Goal: Use online tool/utility: Use online tool/utility

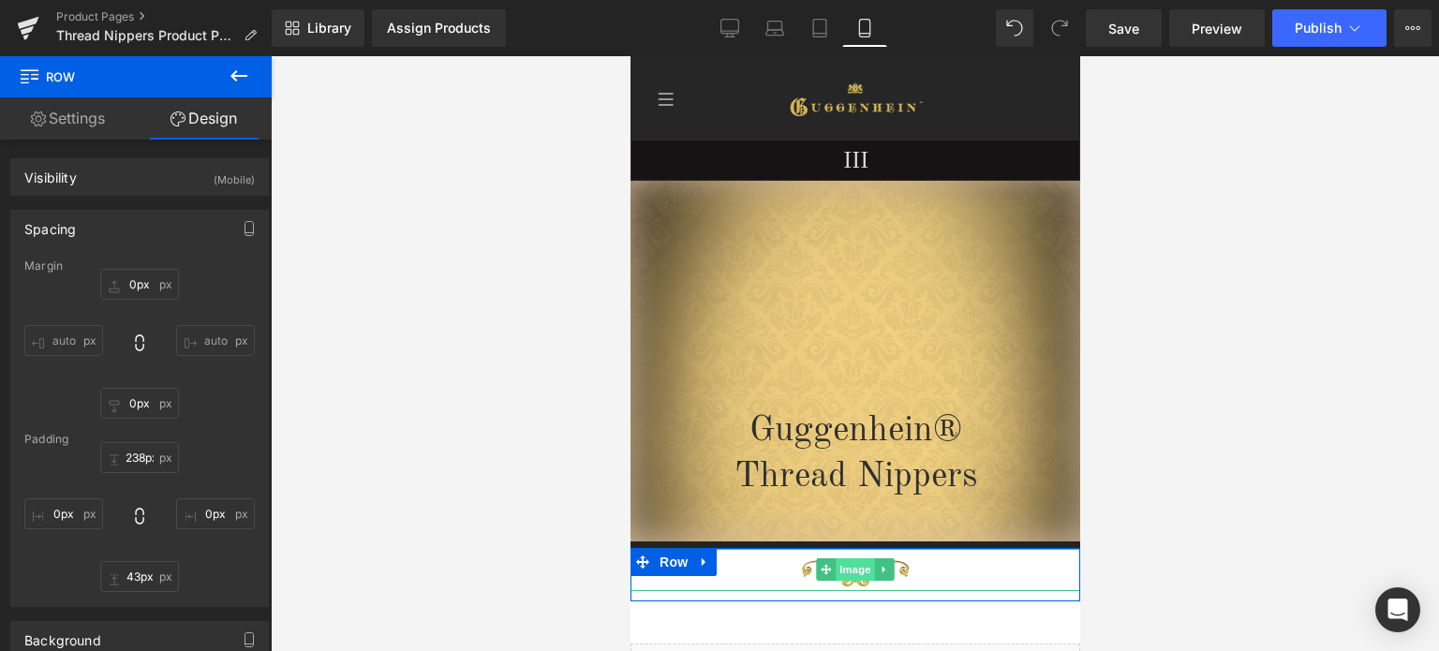
click at [845, 559] on span "Image" at bounding box center [854, 570] width 39 height 22
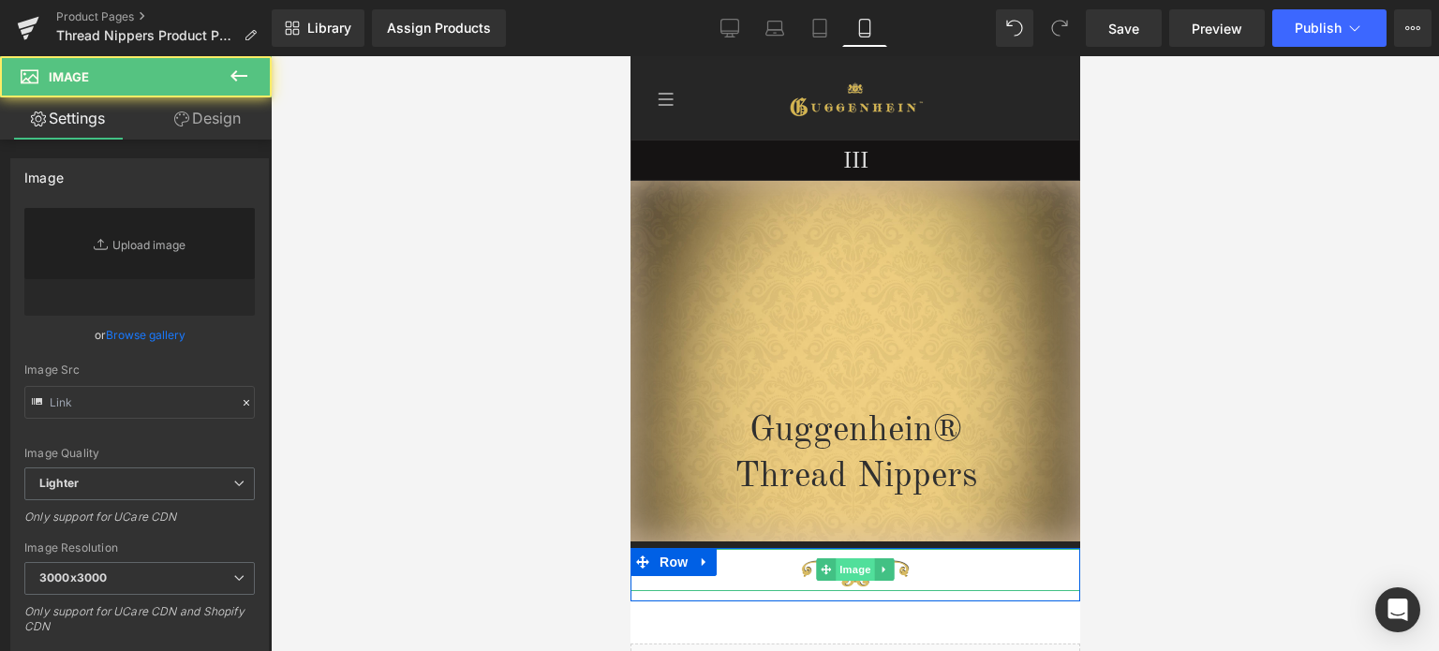
type input "[URL][DOMAIN_NAME]"
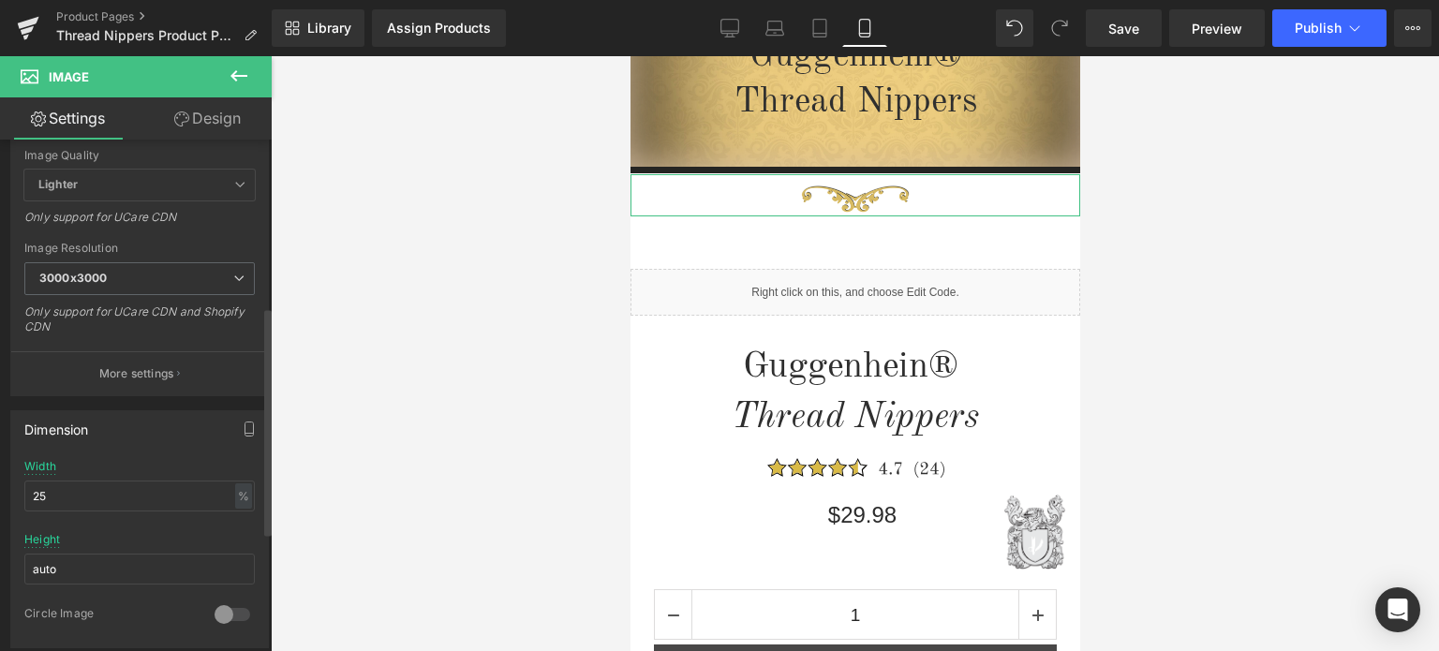
scroll to position [375, 0]
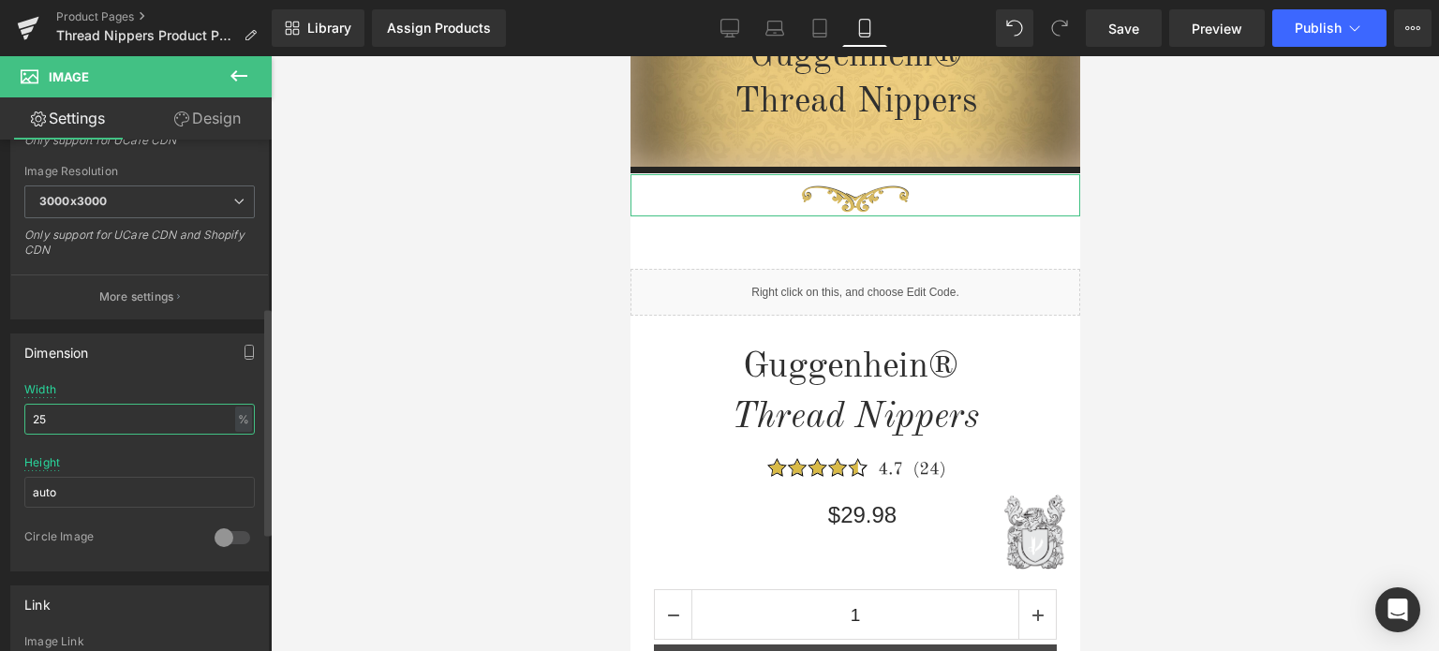
click at [56, 415] on input "25" at bounding box center [139, 419] width 231 height 31
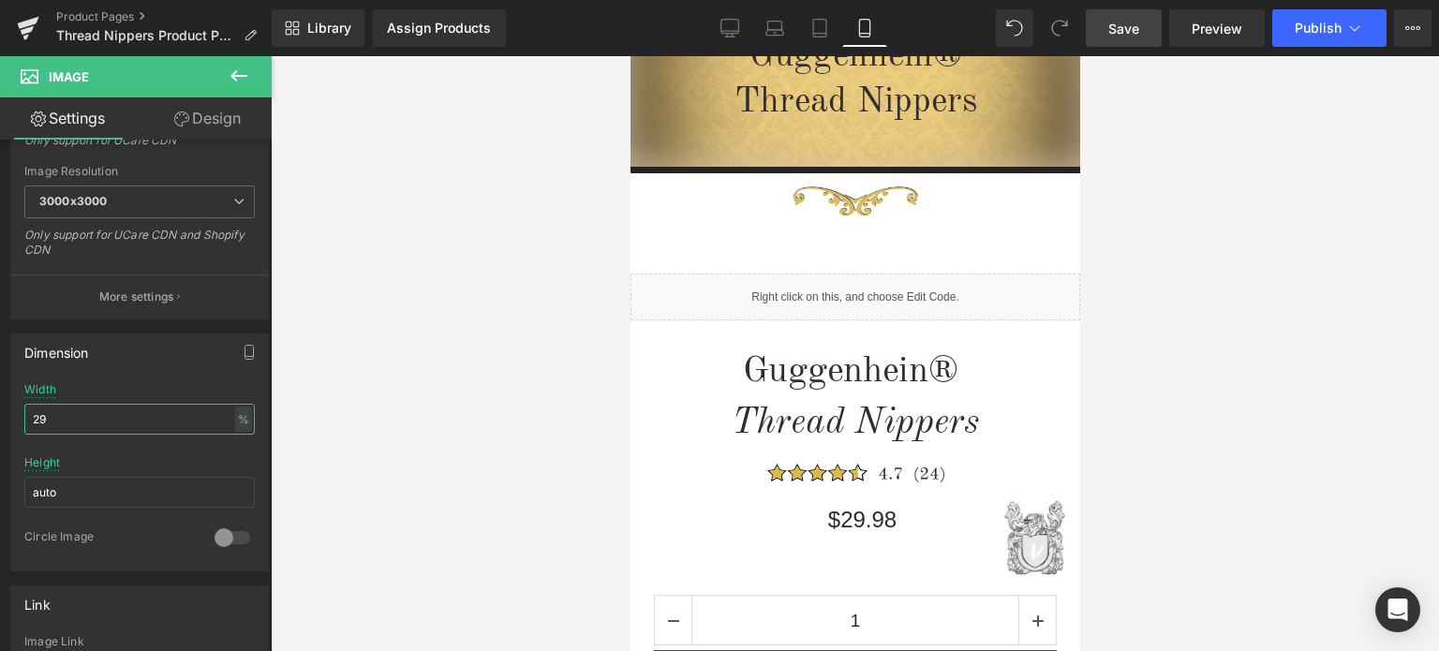
type input "29"
click at [1129, 23] on span "Save" at bounding box center [1124, 29] width 31 height 20
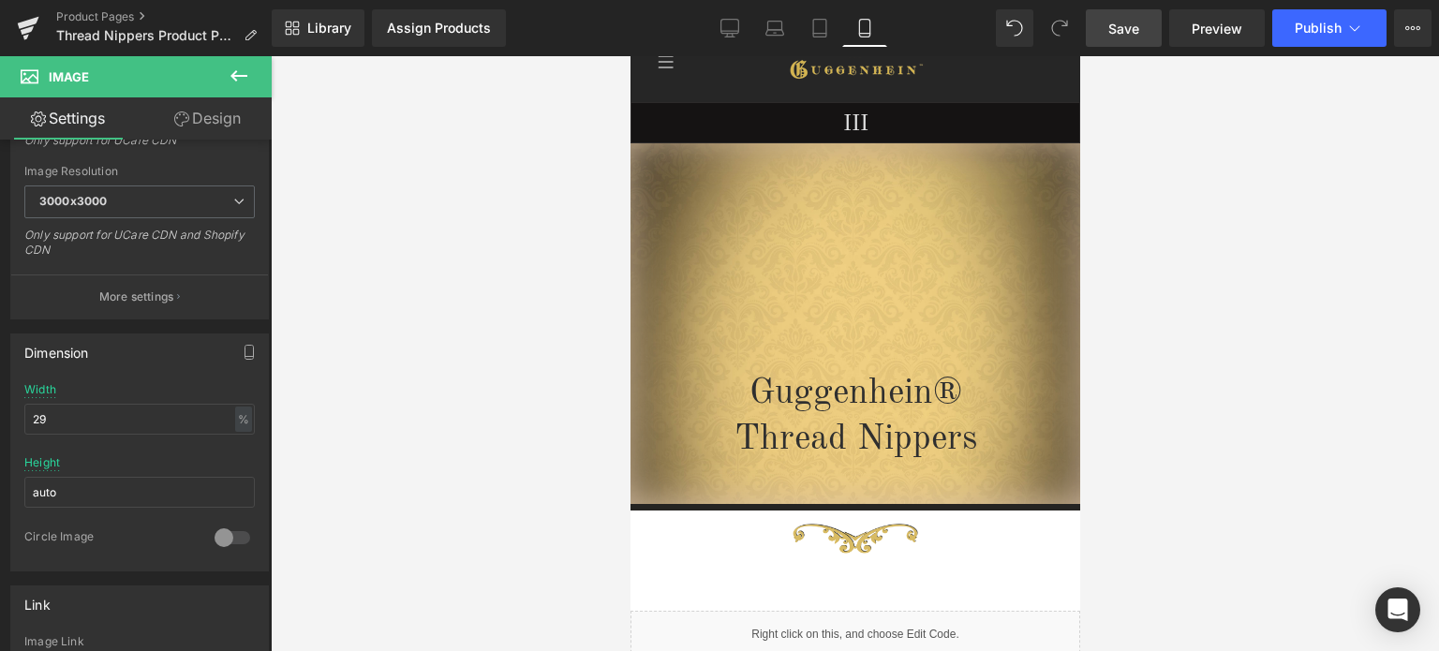
scroll to position [11, 0]
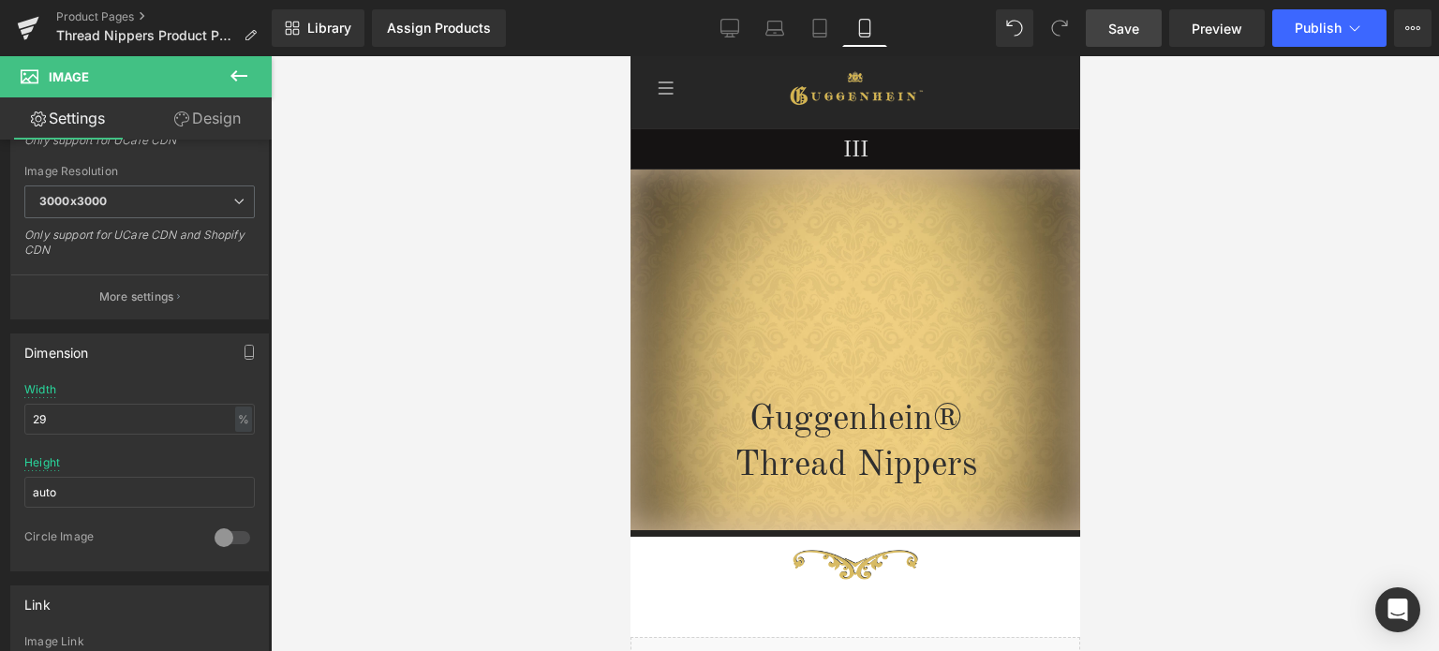
drag, startPoint x: 234, startPoint y: 73, endPoint x: 216, endPoint y: 54, distance: 25.9
click at [234, 73] on icon at bounding box center [239, 75] width 17 height 11
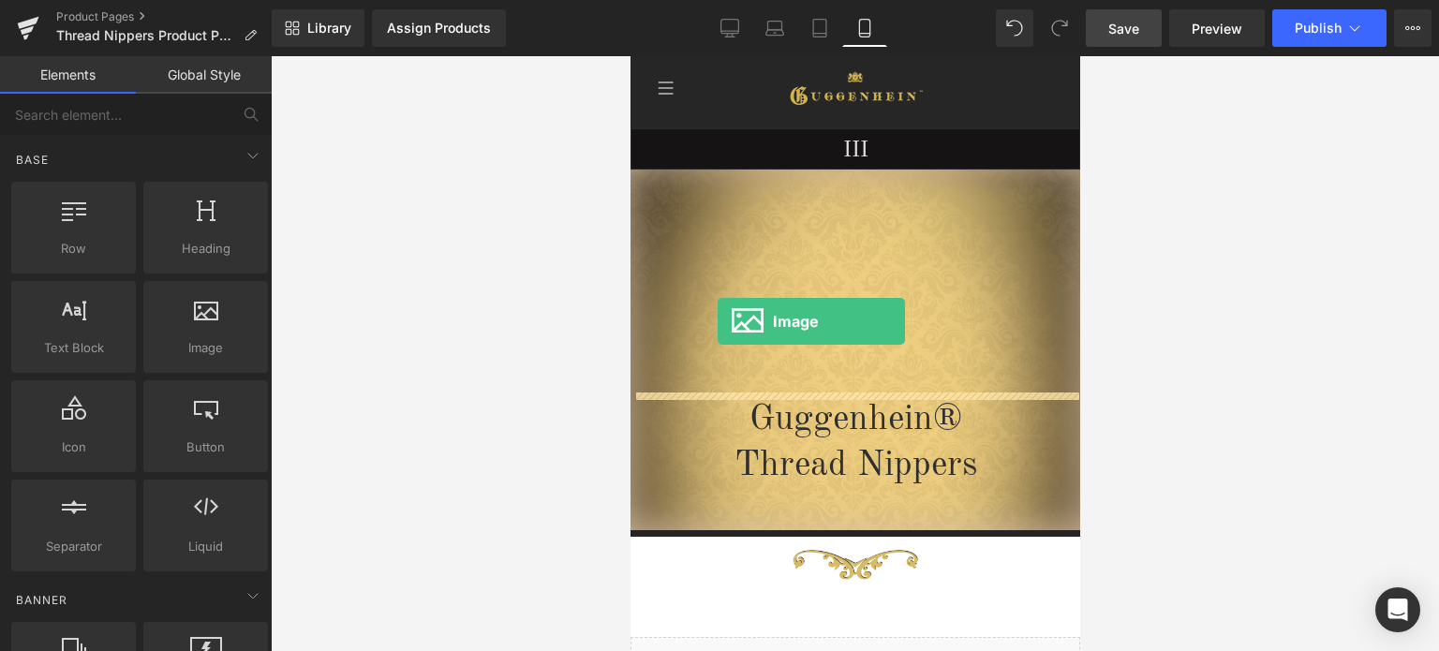
drag, startPoint x: 844, startPoint y: 386, endPoint x: 717, endPoint y: 321, distance: 142.9
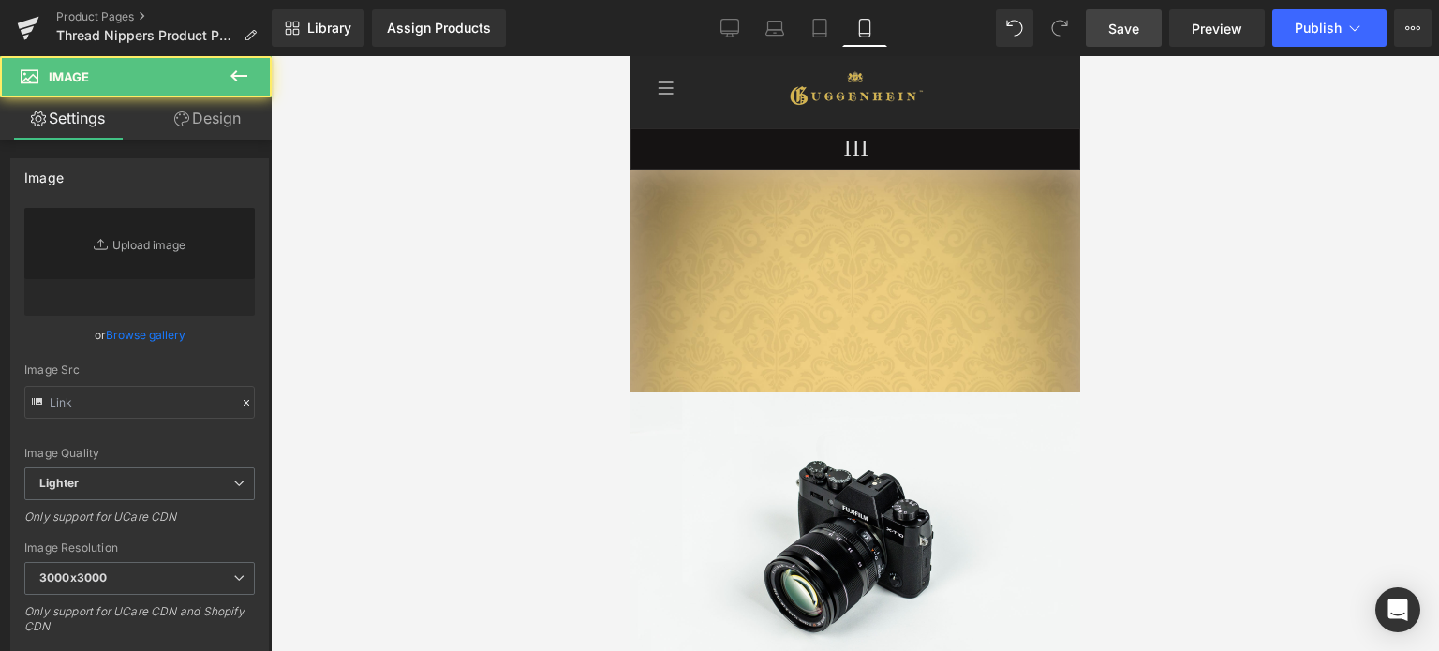
type input "//[DOMAIN_NAME][URL]"
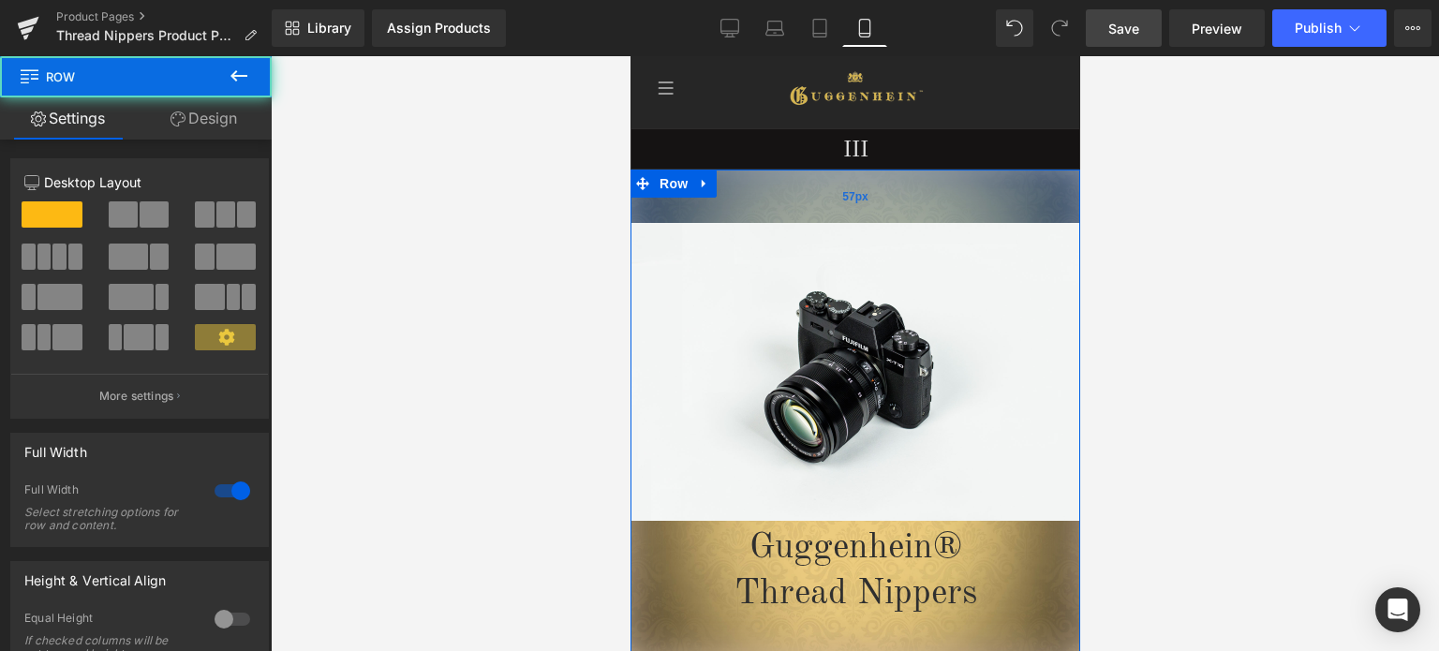
drag, startPoint x: 958, startPoint y: 365, endPoint x: 953, endPoint y: 194, distance: 170.6
click at [953, 194] on div "57px" at bounding box center [855, 196] width 450 height 53
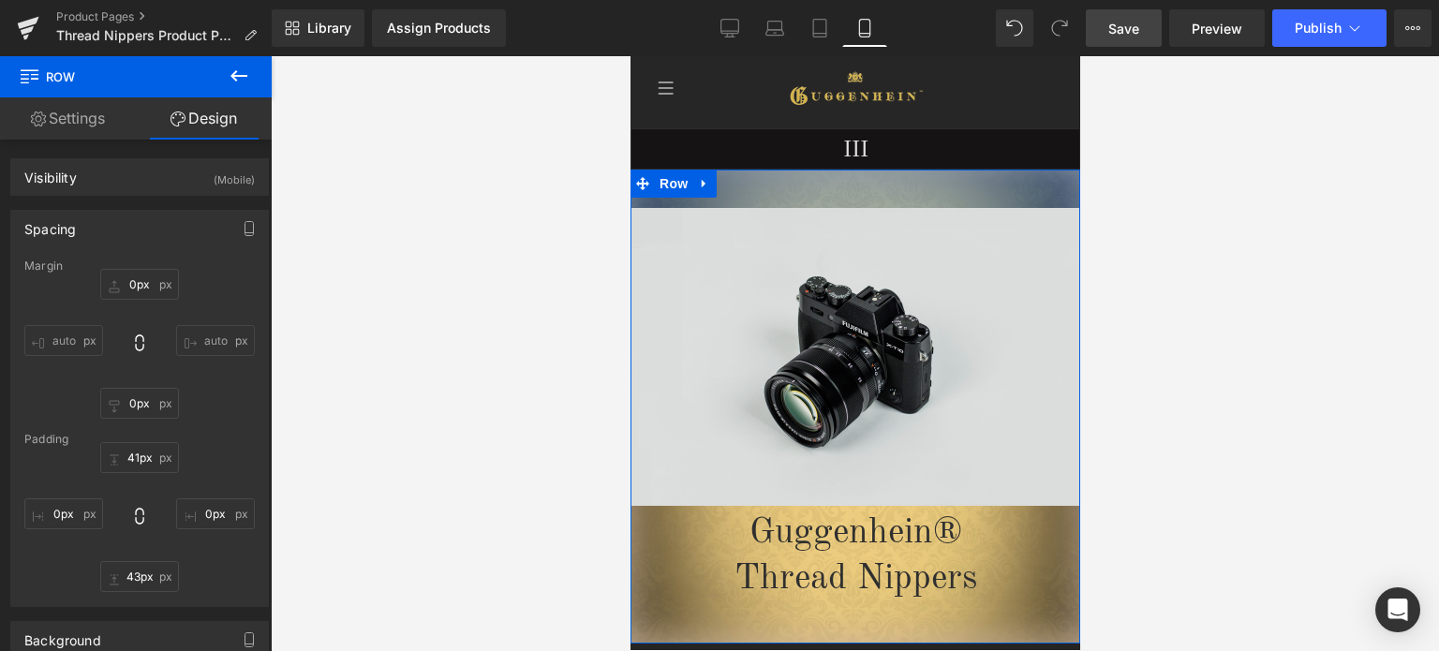
drag, startPoint x: 940, startPoint y: 205, endPoint x: 770, endPoint y: 258, distance: 177.6
click at [940, 190] on div "41px" at bounding box center [855, 189] width 450 height 38
type input "40px"
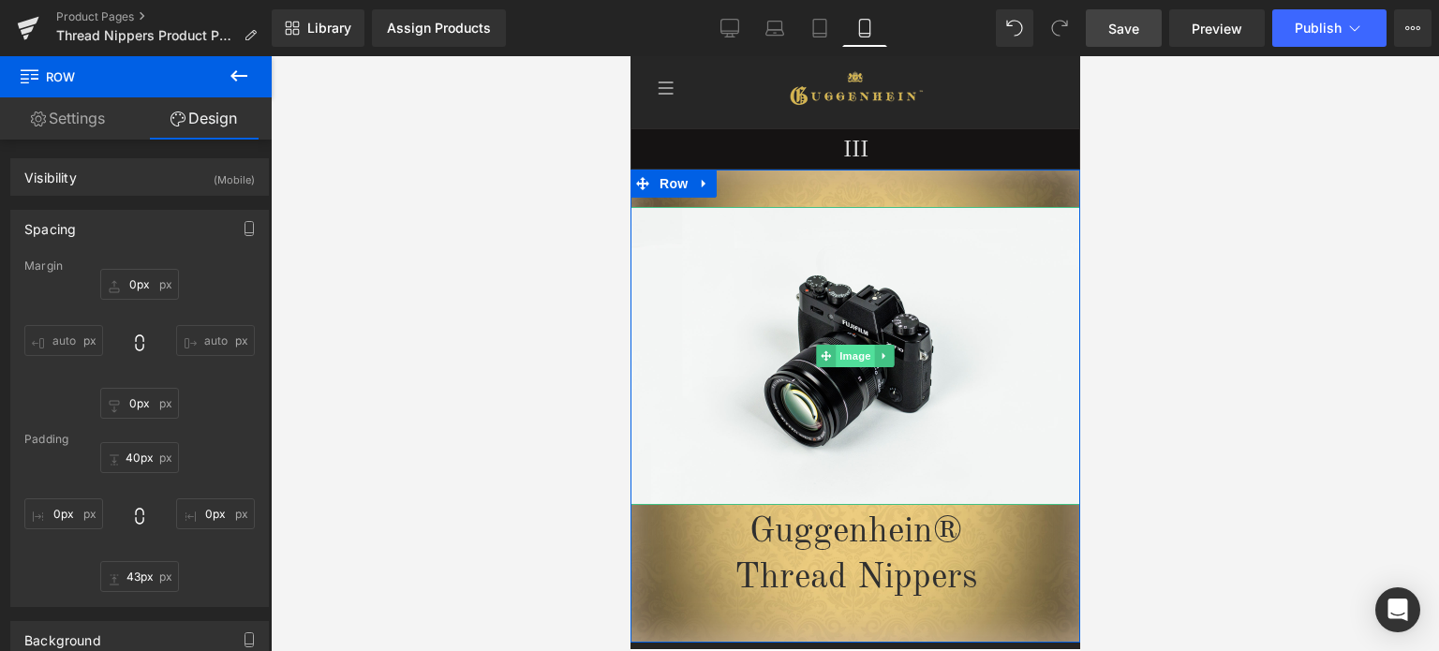
click at [847, 359] on span "Image" at bounding box center [854, 356] width 39 height 22
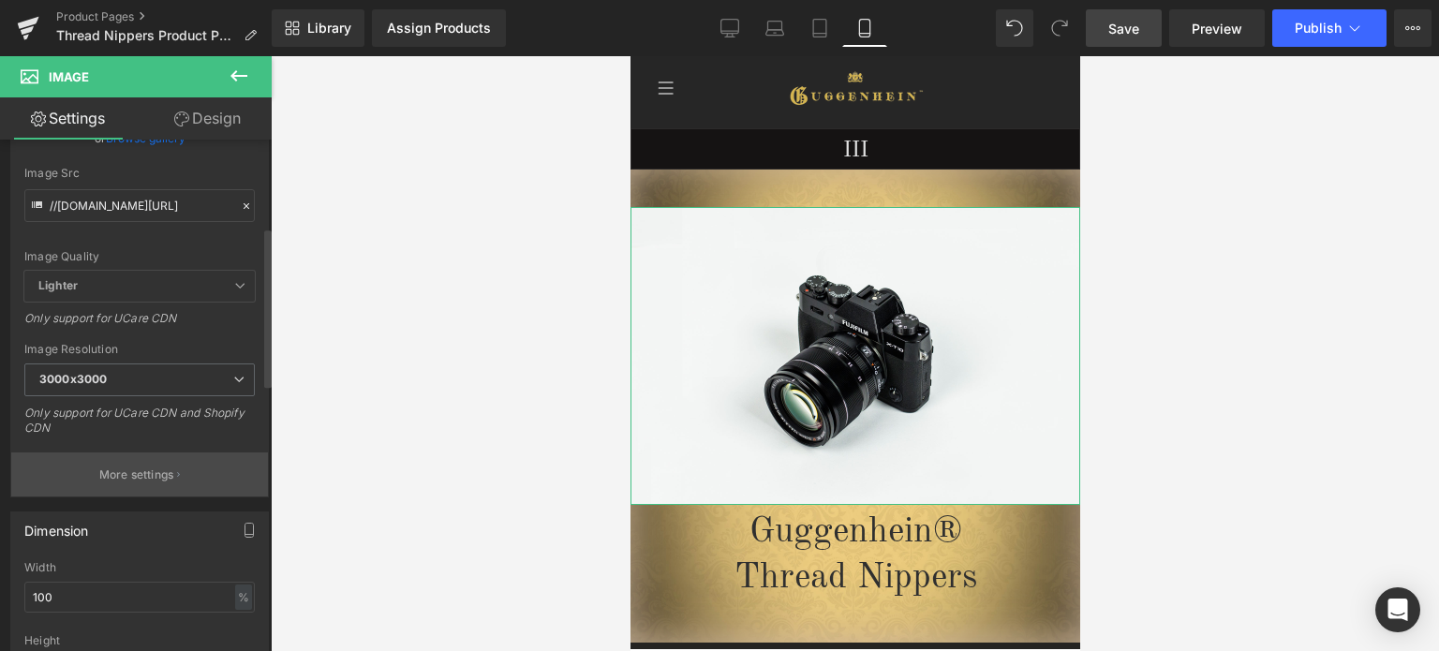
scroll to position [281, 0]
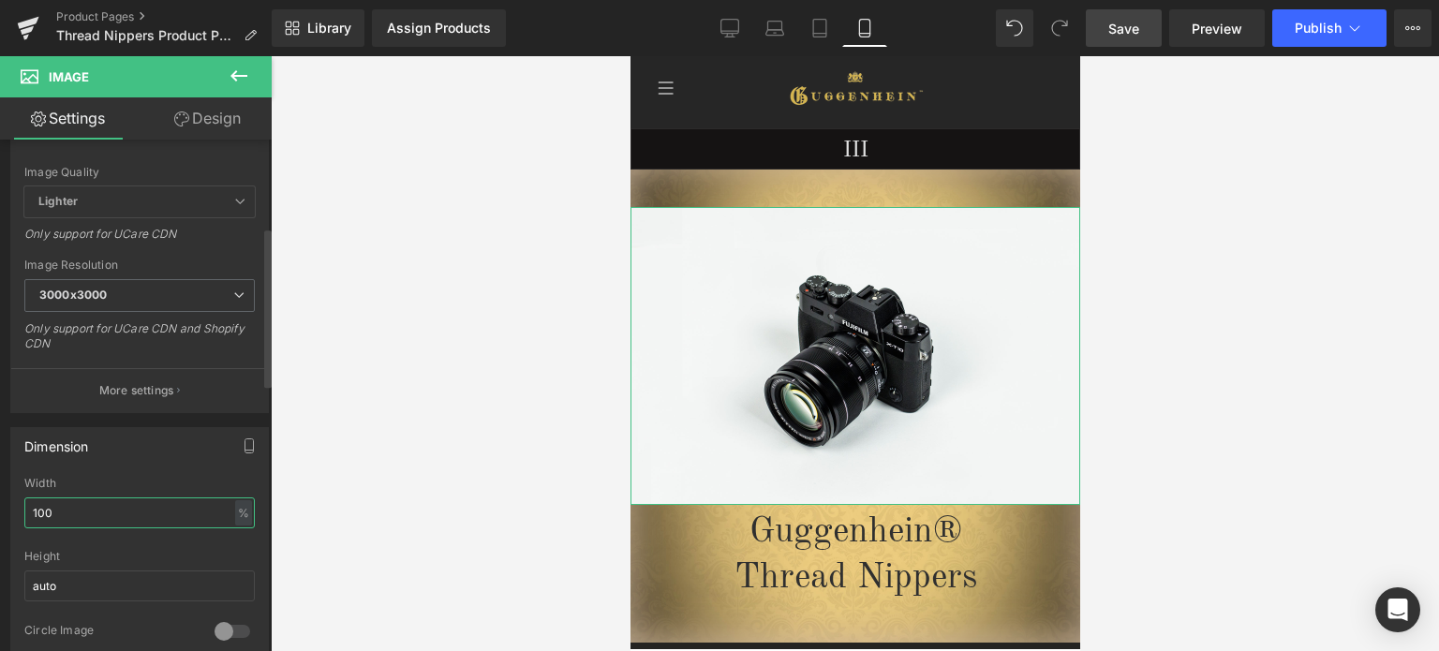
drag, startPoint x: 66, startPoint y: 514, endPoint x: 13, endPoint y: 513, distance: 52.5
click at [13, 513] on div "100% Width 100 % % px auto Height auto 0 Circle Image" at bounding box center [139, 570] width 257 height 187
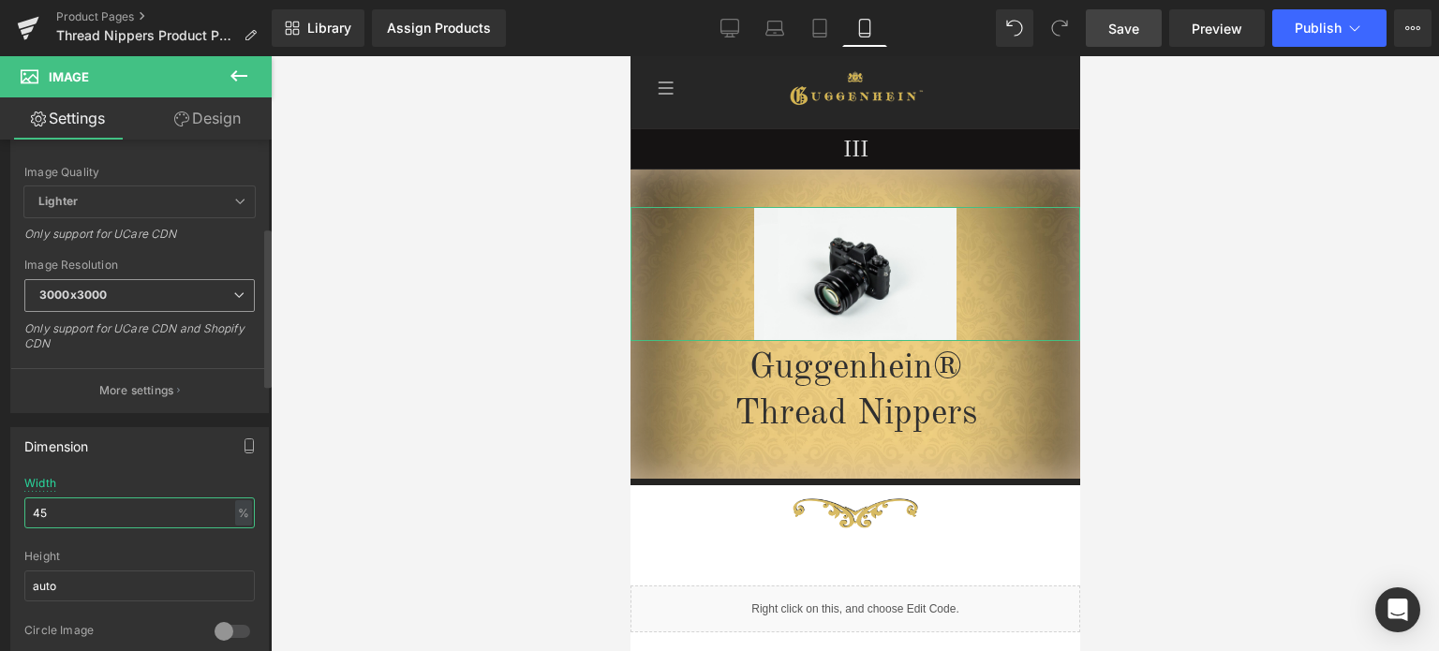
type input "45"
click at [117, 303] on span "3000x3000" at bounding box center [139, 295] width 231 height 33
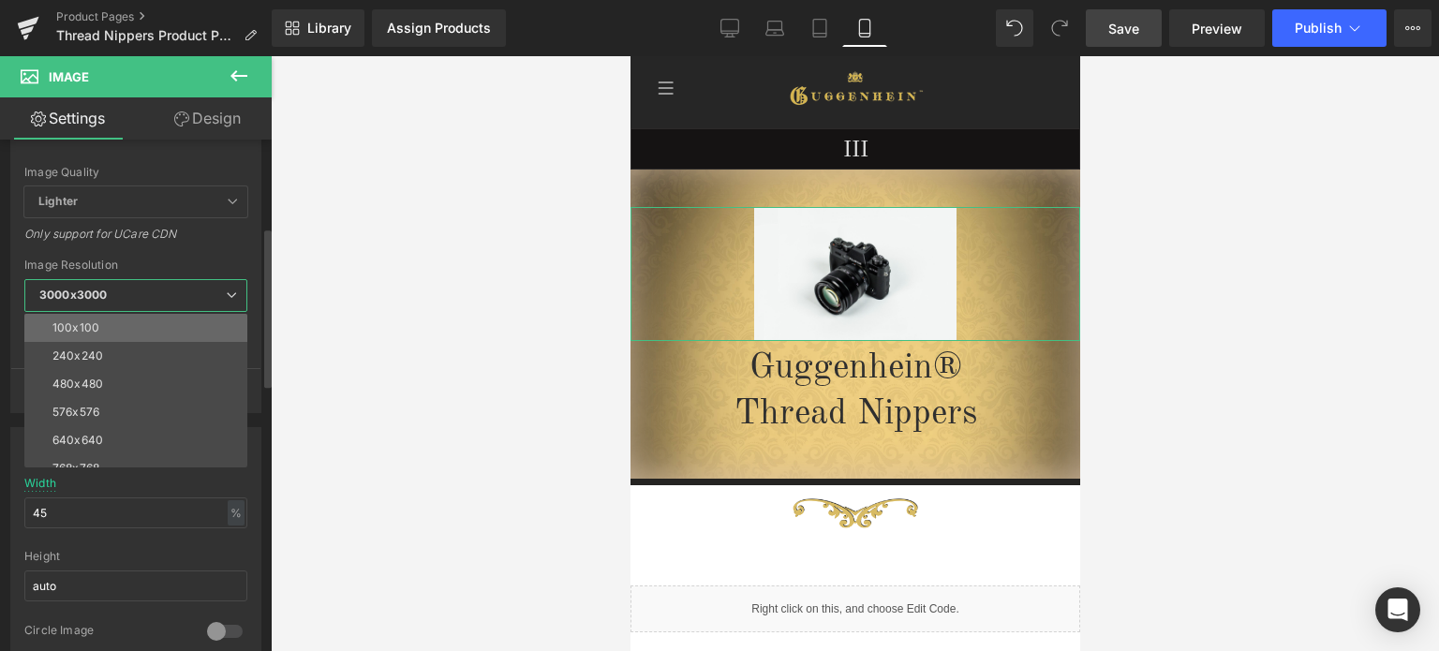
click at [113, 321] on li "100x100" at bounding box center [139, 328] width 231 height 28
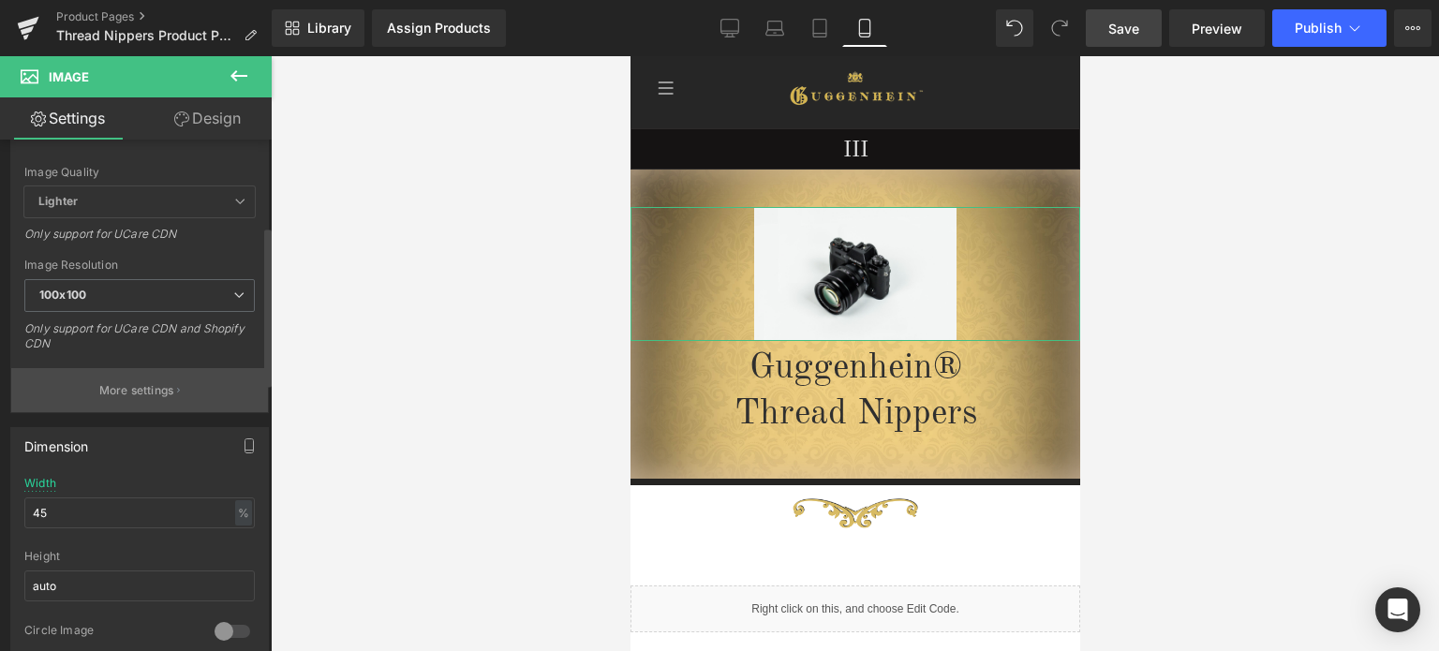
scroll to position [0, 0]
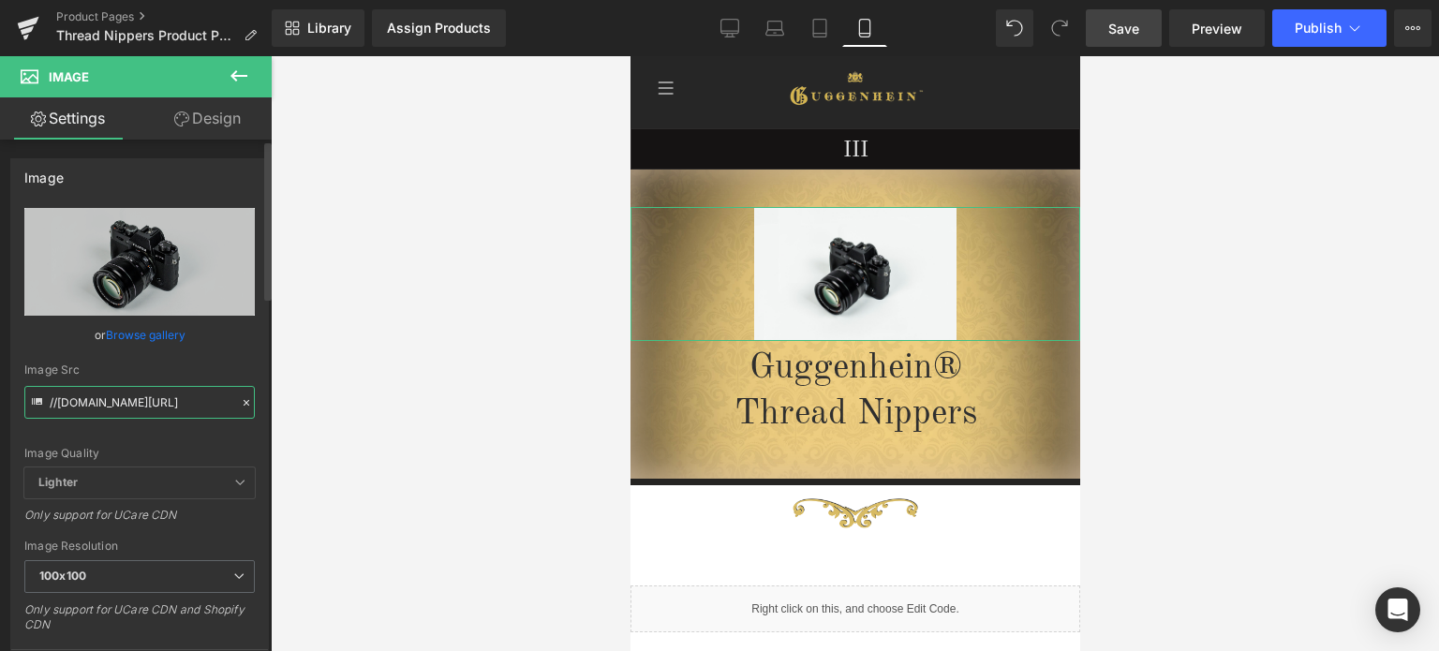
click at [152, 400] on input "//[DOMAIN_NAME][URL]" at bounding box center [139, 402] width 231 height 33
paste input "[URL][DOMAIN_NAME]"
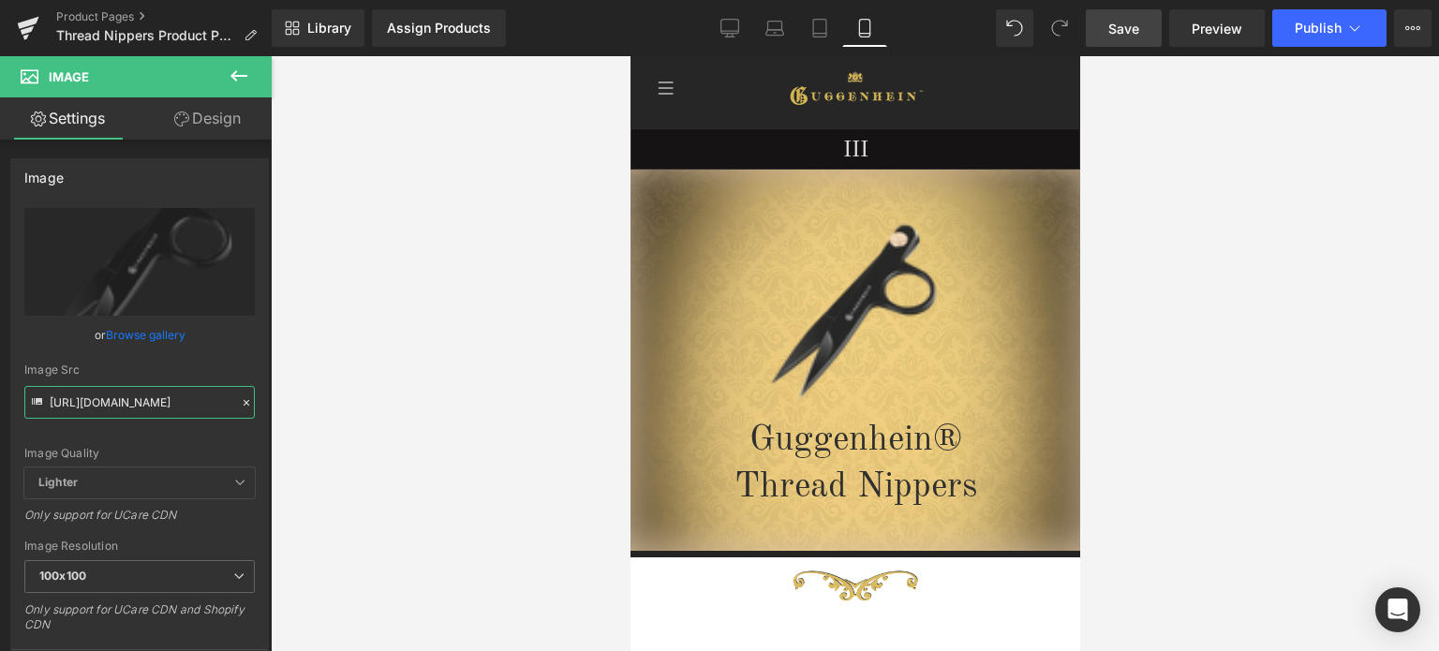
type input "[URL][DOMAIN_NAME]"
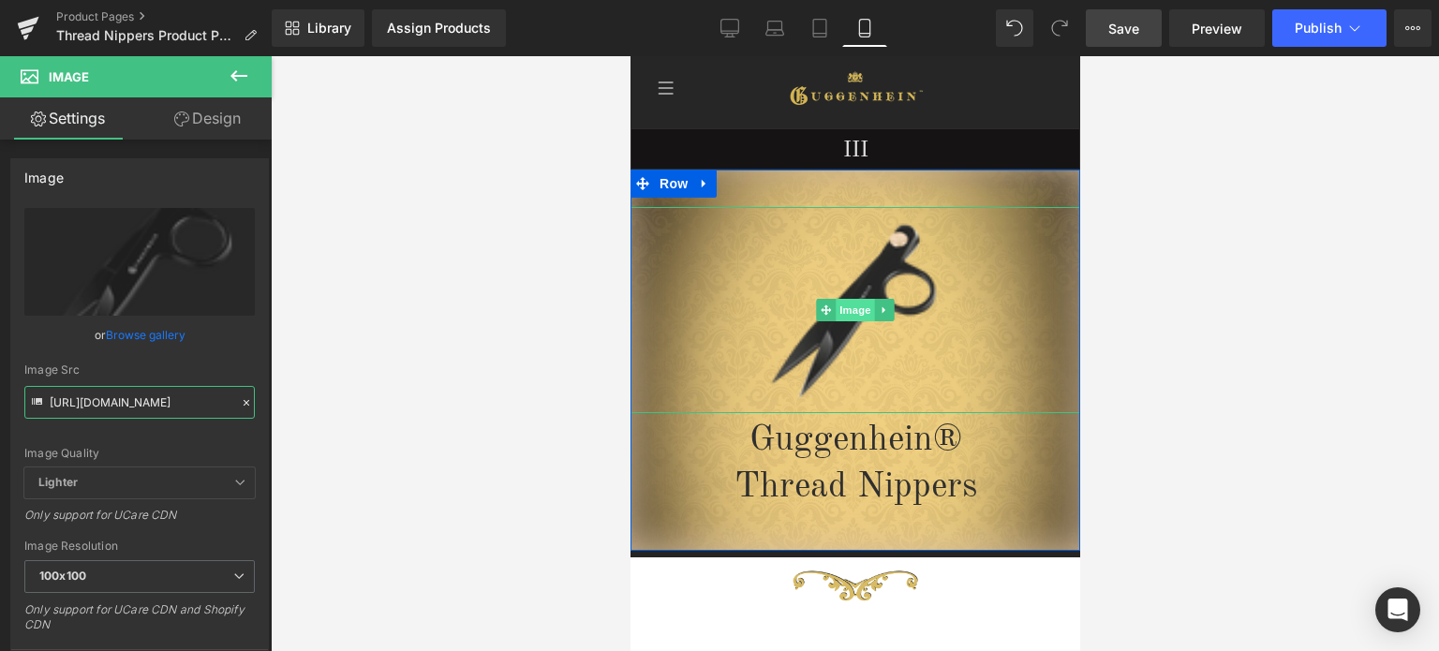
click at [853, 314] on span "Image" at bounding box center [854, 310] width 39 height 22
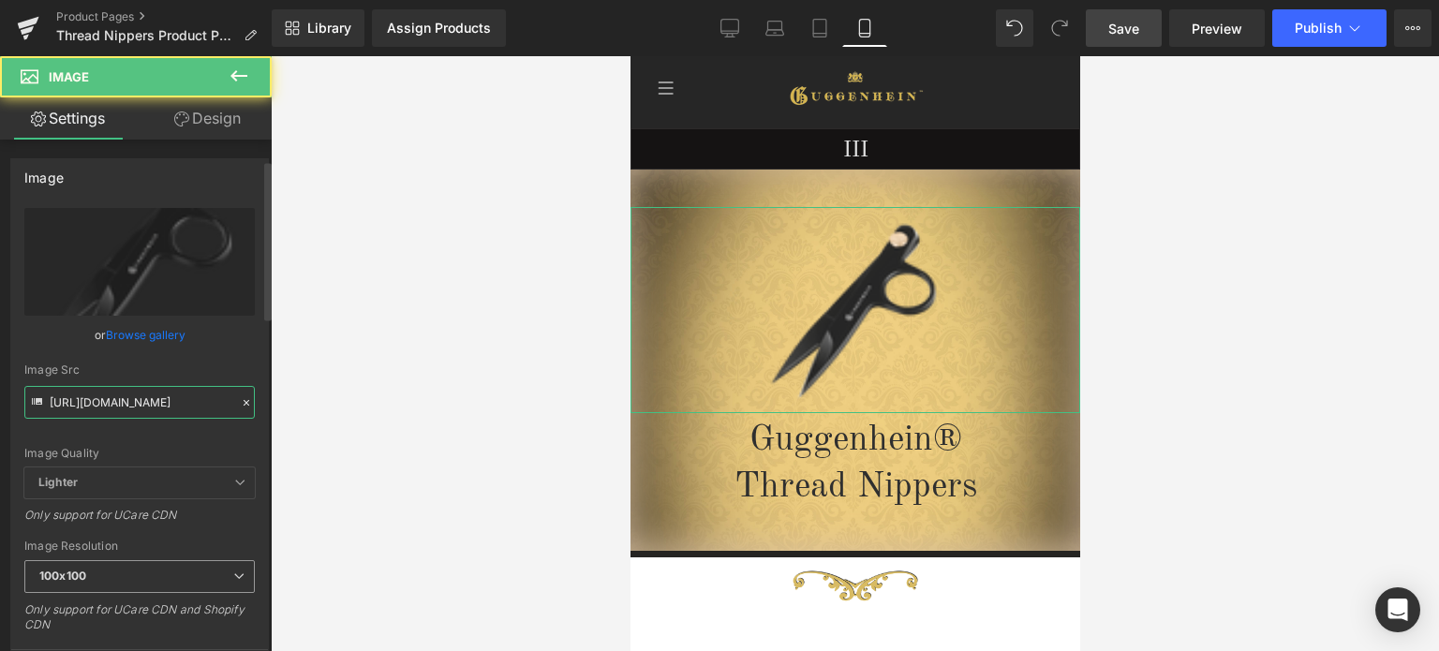
scroll to position [281, 0]
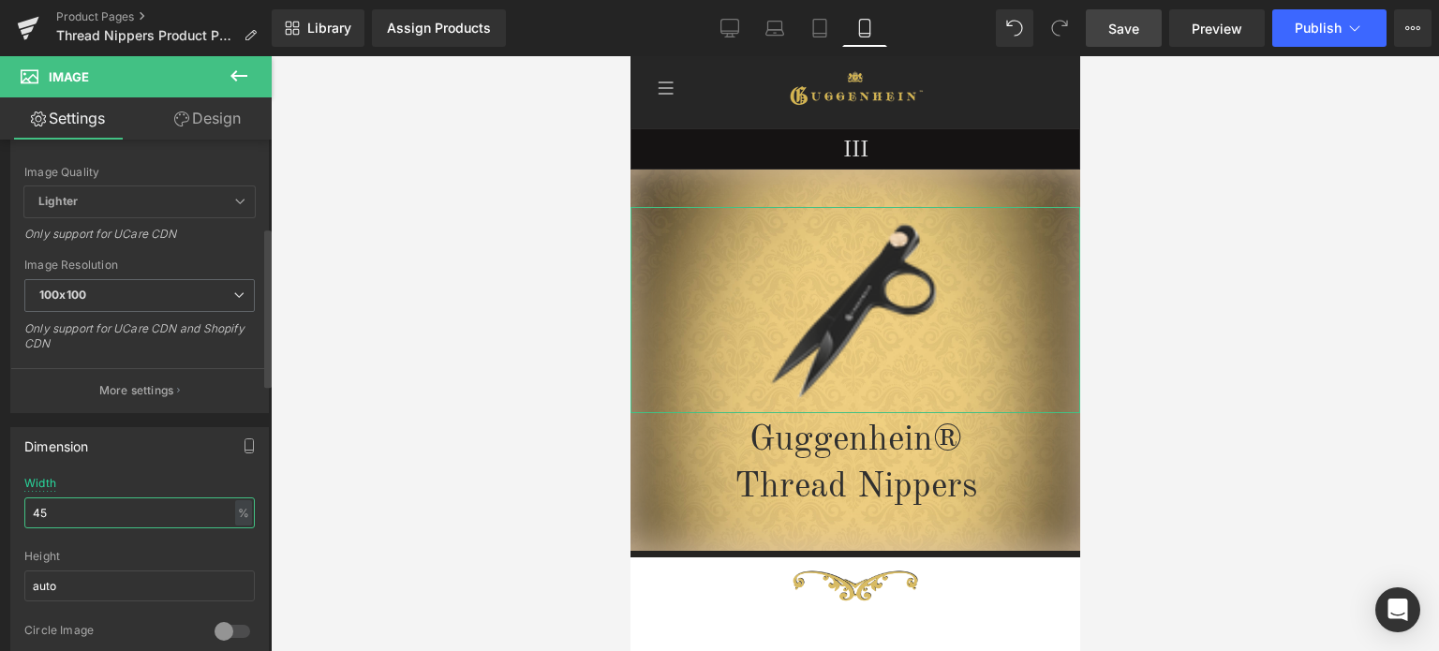
drag, startPoint x: 41, startPoint y: 508, endPoint x: 30, endPoint y: 509, distance: 11.3
click at [30, 509] on input "45" at bounding box center [139, 513] width 231 height 31
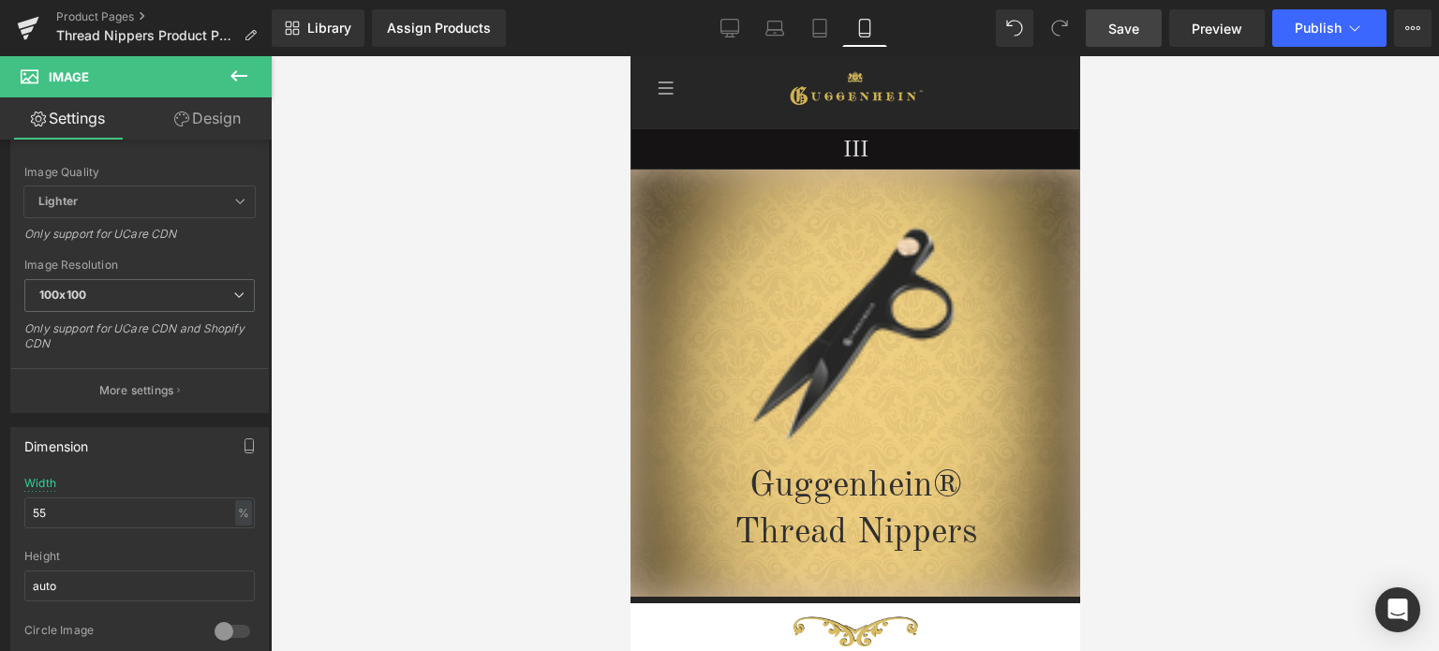
click at [1132, 22] on span "Save" at bounding box center [1124, 29] width 31 height 20
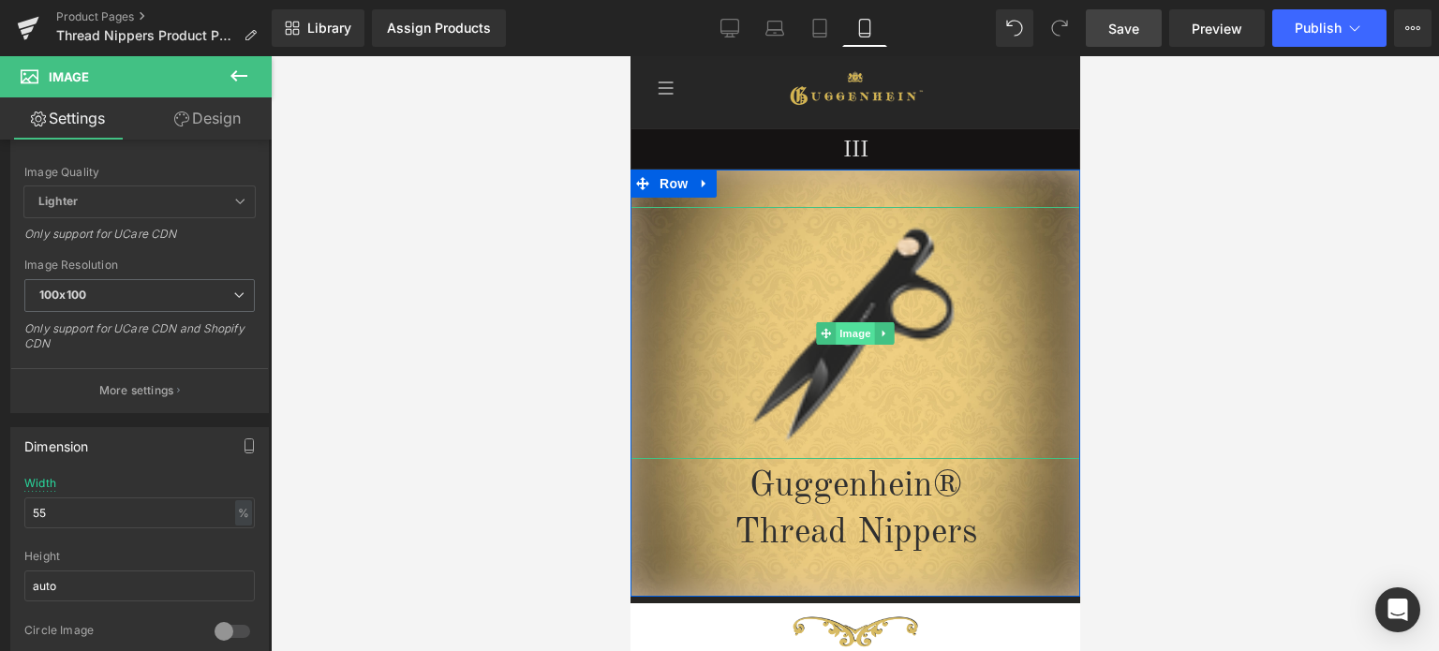
click at [841, 334] on span "Image" at bounding box center [854, 333] width 39 height 22
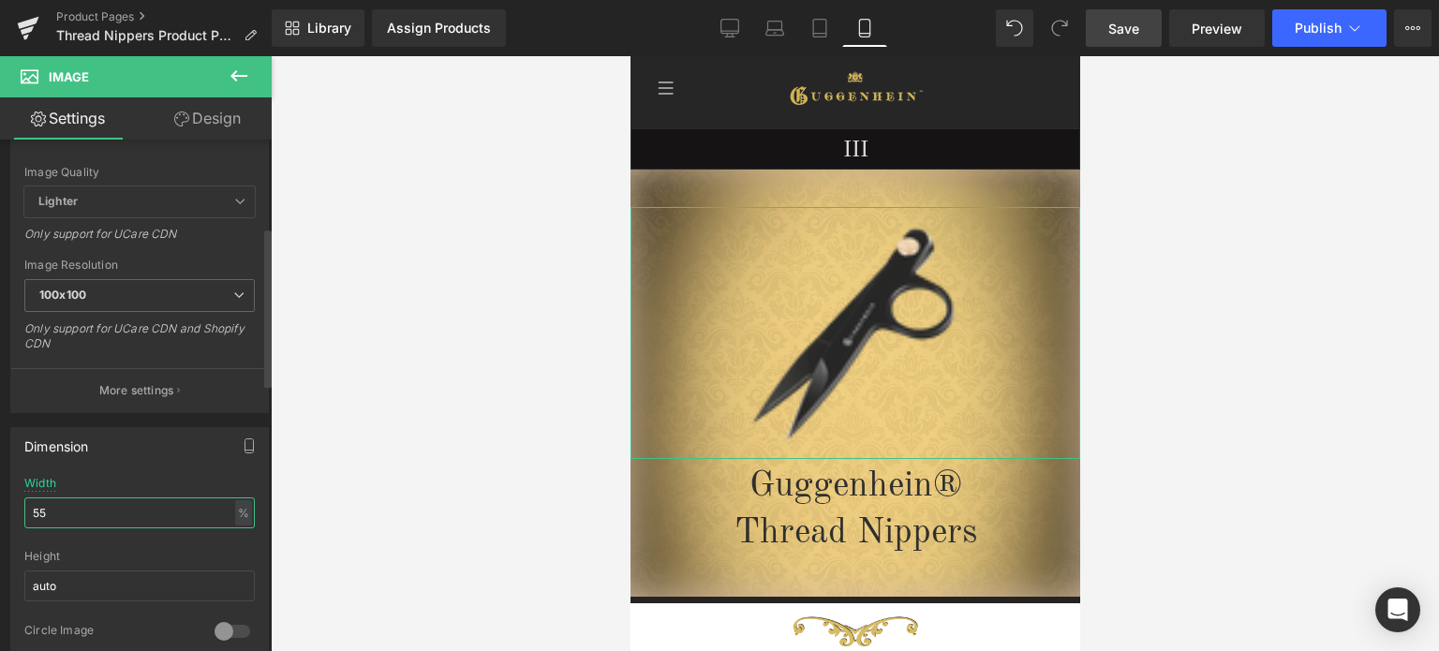
click at [32, 513] on input "55" at bounding box center [139, 513] width 231 height 31
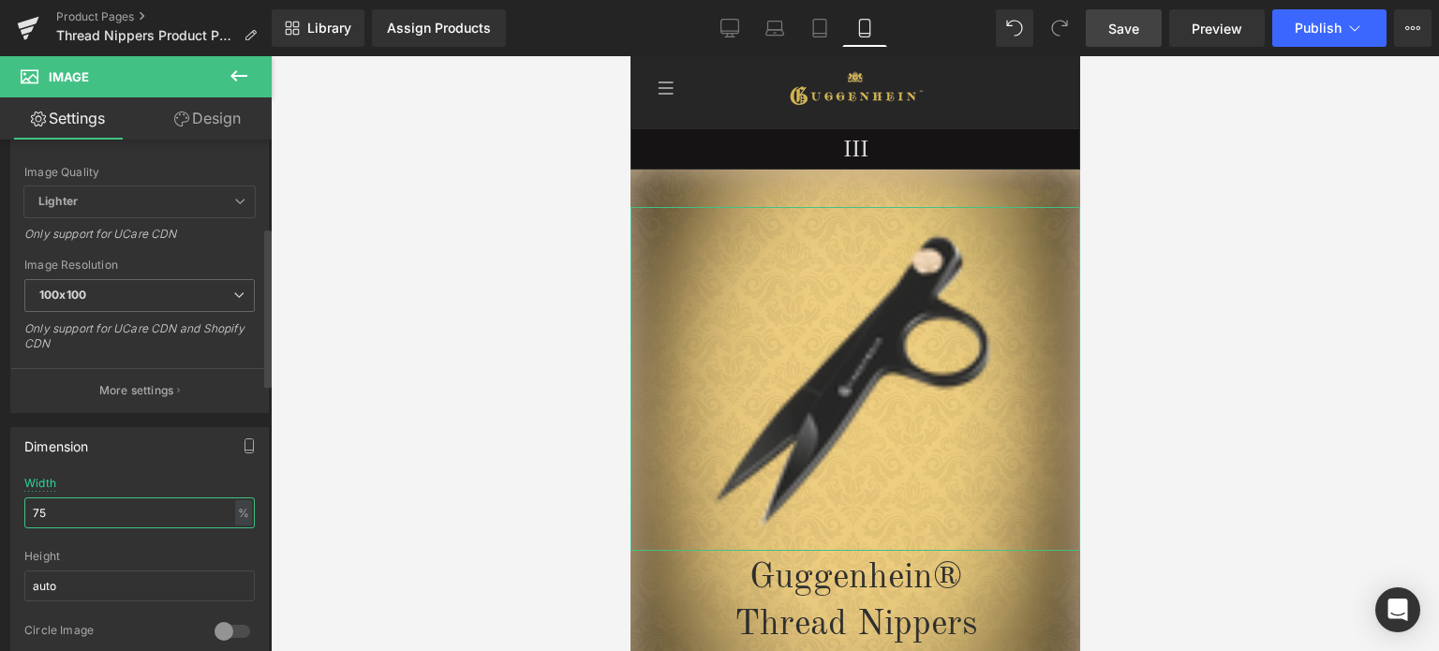
drag, startPoint x: 40, startPoint y: 512, endPoint x: 53, endPoint y: 510, distance: 13.3
click at [53, 510] on input "75" at bounding box center [139, 513] width 231 height 31
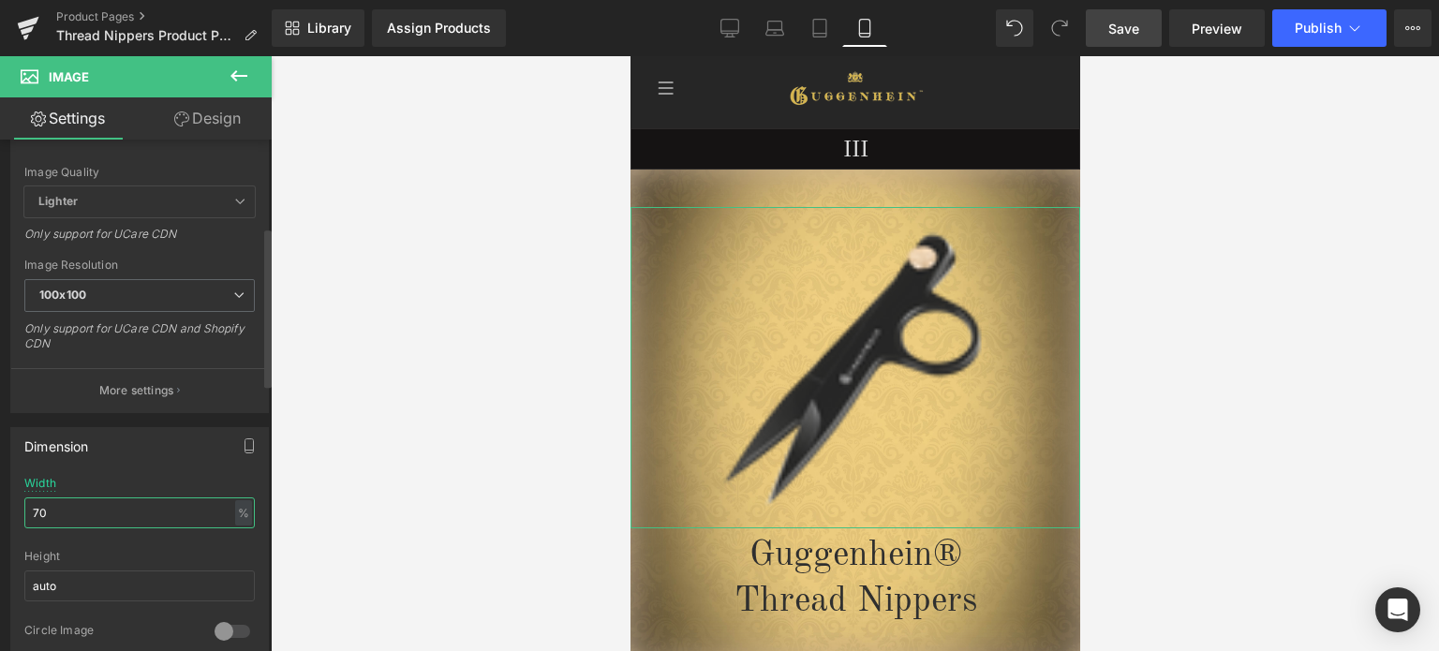
drag, startPoint x: 40, startPoint y: 511, endPoint x: 23, endPoint y: 511, distance: 16.9
click at [24, 511] on input "70" at bounding box center [139, 513] width 231 height 31
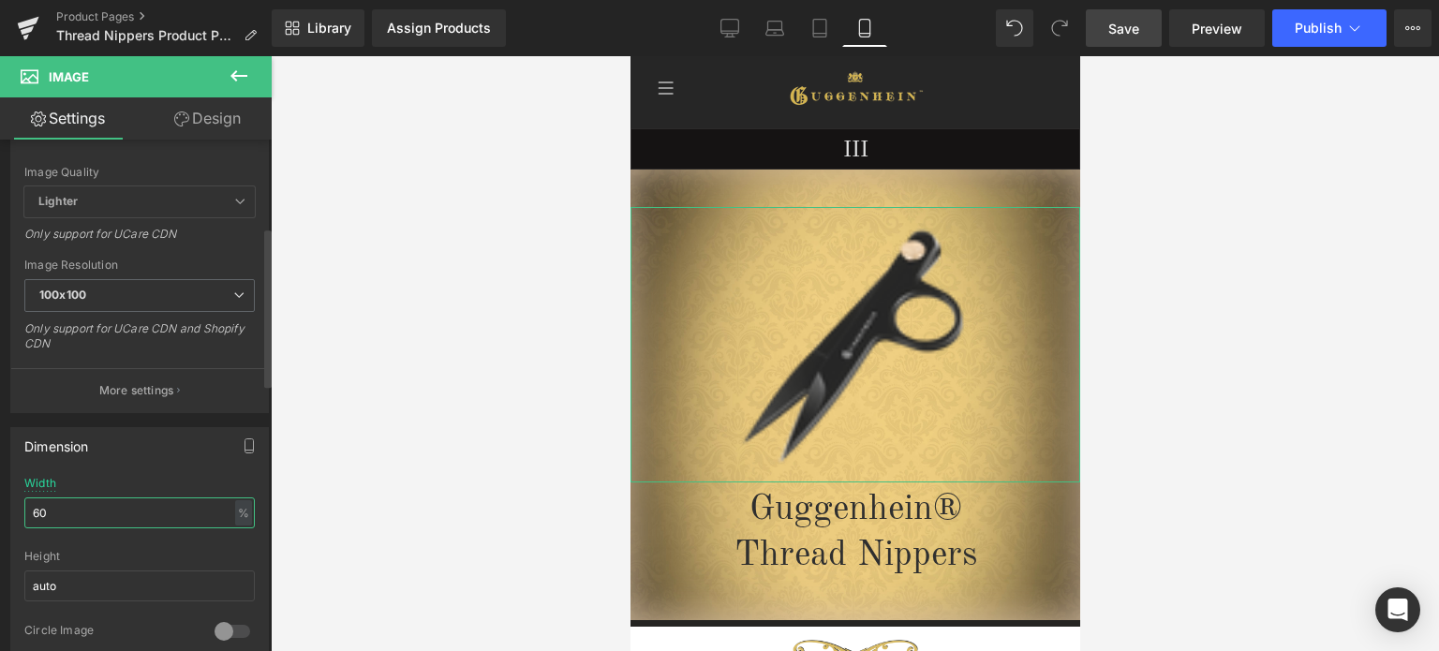
click at [45, 509] on input "60" at bounding box center [139, 513] width 231 height 31
type input "60"
click at [222, 466] on div "Dimension 60% Width 60 % % px auto Height auto 0 Circle Image" at bounding box center [139, 546] width 259 height 238
click at [1125, 25] on span "Save" at bounding box center [1124, 29] width 31 height 20
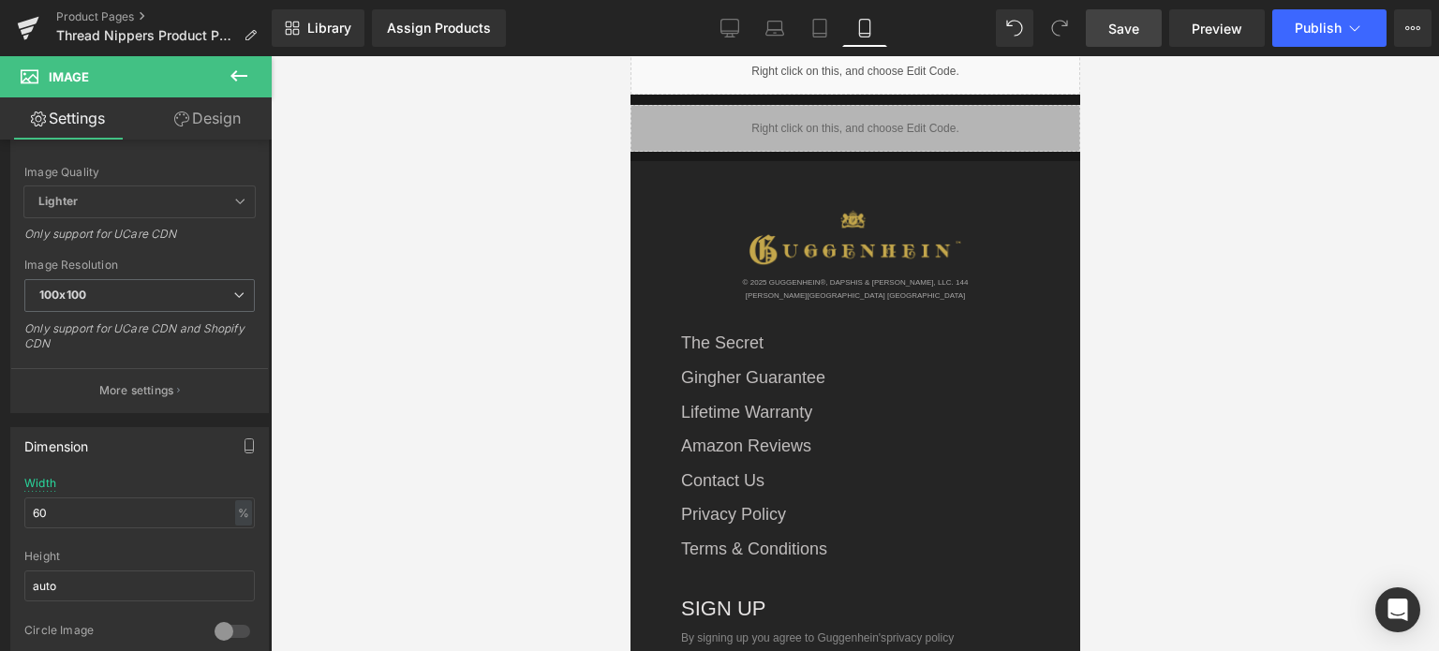
scroll to position [2448, 0]
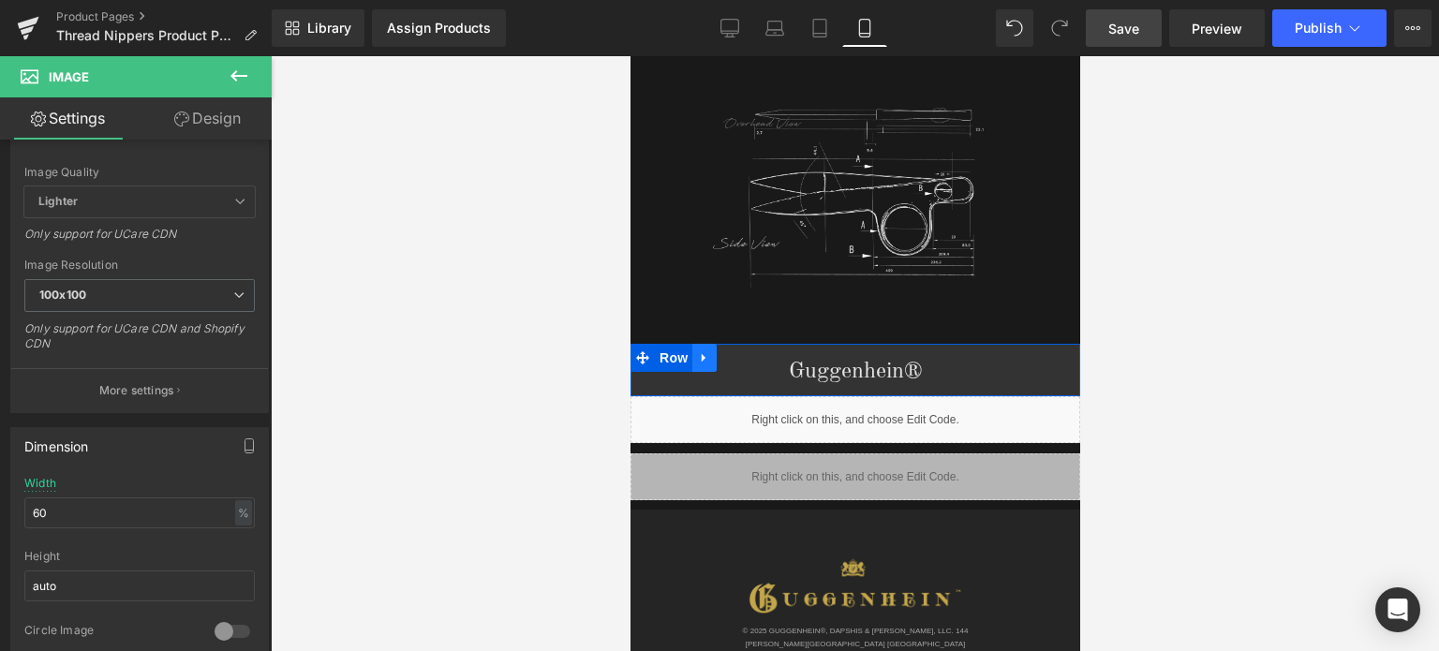
click at [704, 351] on icon at bounding box center [703, 358] width 13 height 14
click at [722, 351] on icon at bounding box center [728, 357] width 13 height 13
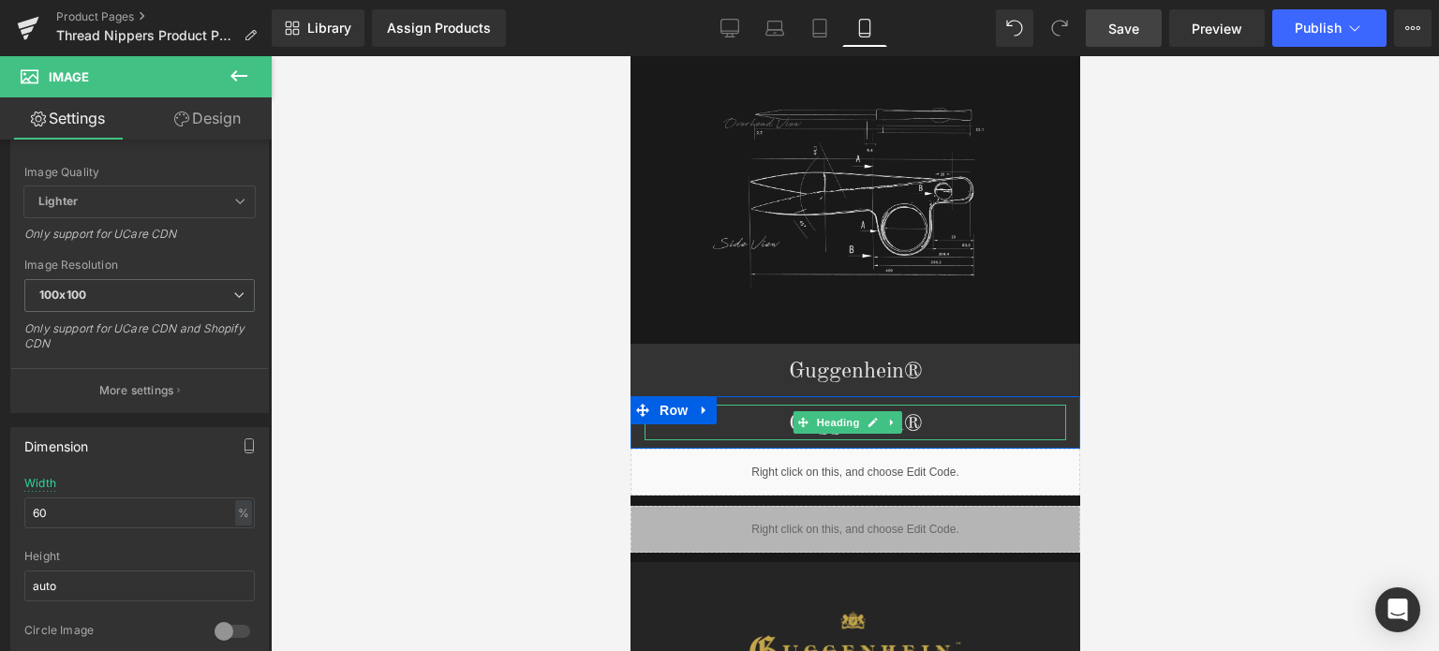
click at [917, 409] on h1 "Guggenhein®" at bounding box center [855, 425] width 422 height 32
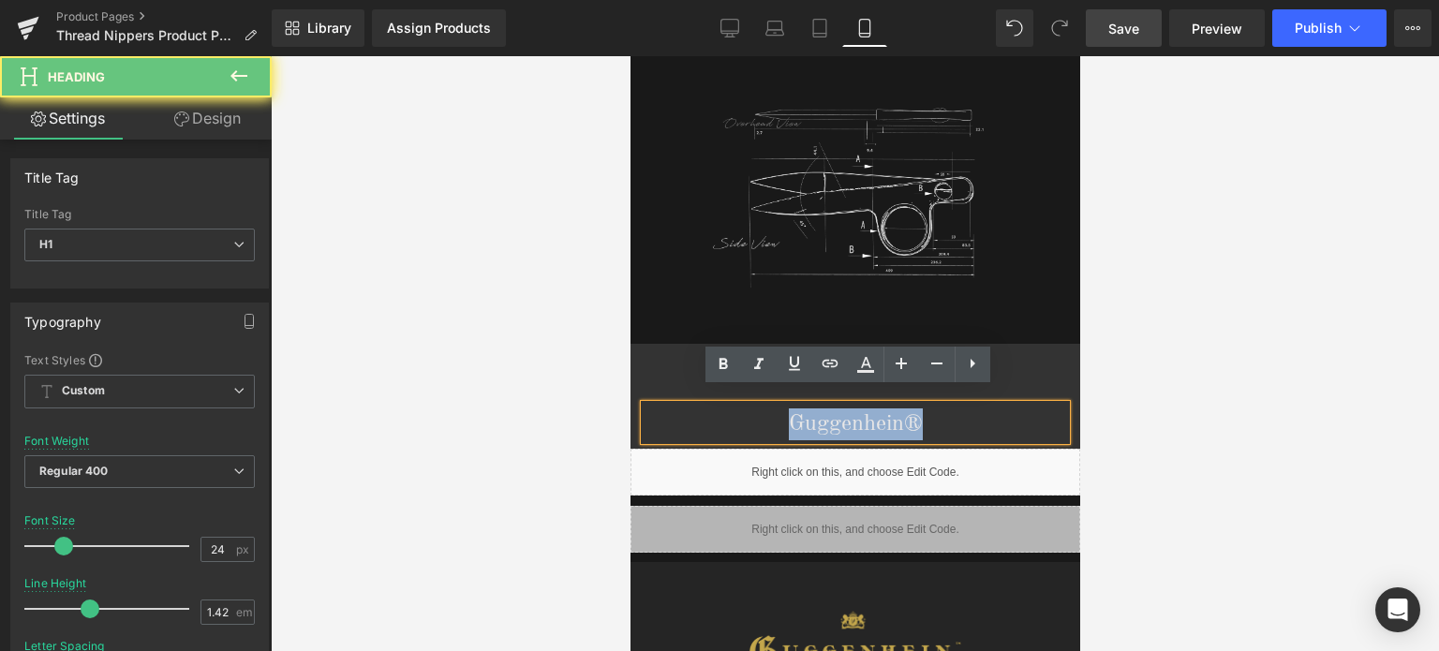
drag, startPoint x: 917, startPoint y: 406, endPoint x: 773, endPoint y: 398, distance: 144.5
click at [773, 409] on h1 "Guggenhein®" at bounding box center [855, 425] width 422 height 32
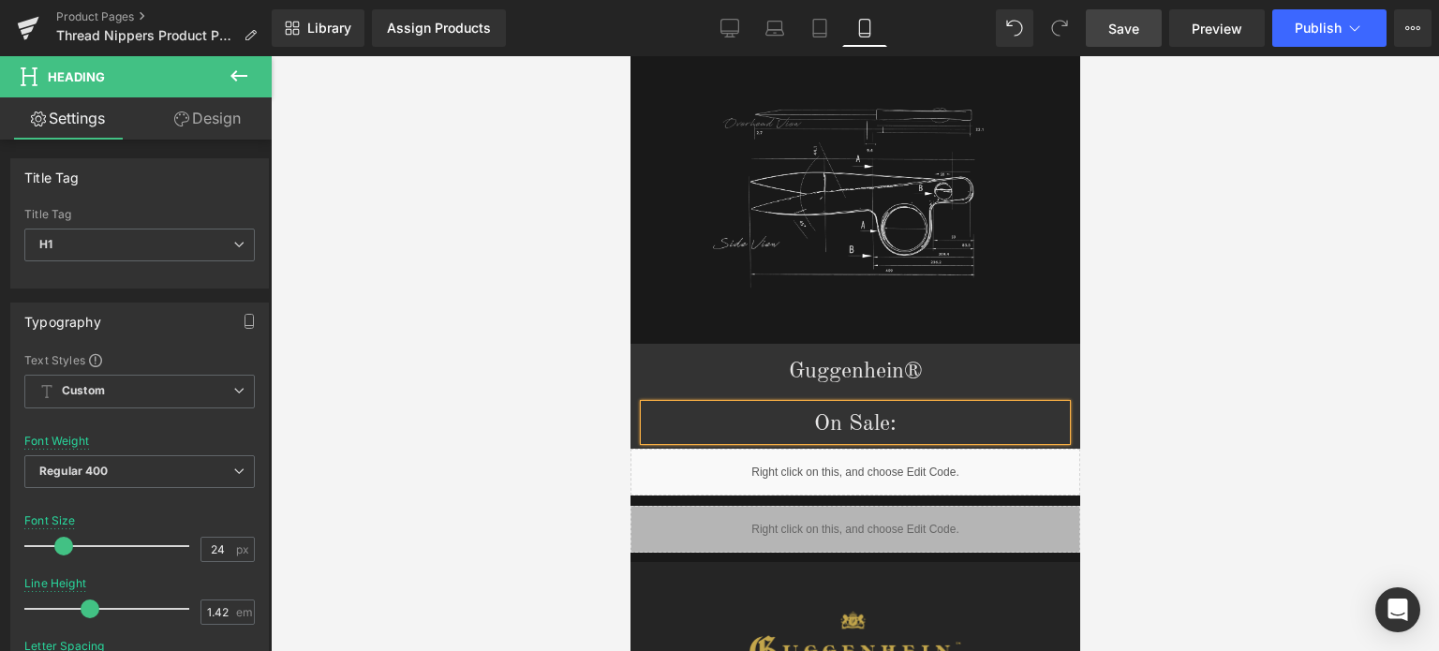
click at [1200, 371] on div at bounding box center [855, 353] width 1169 height 595
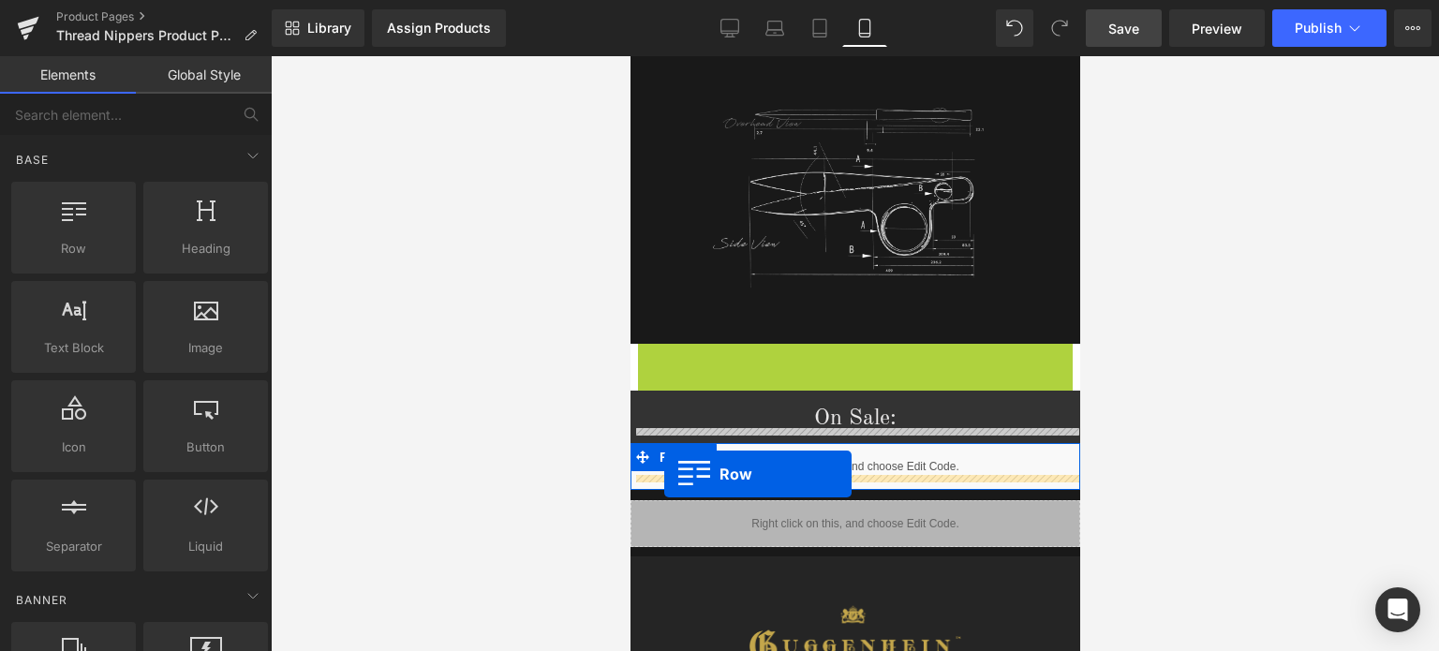
drag, startPoint x: 640, startPoint y: 341, endPoint x: 663, endPoint y: 474, distance: 135.1
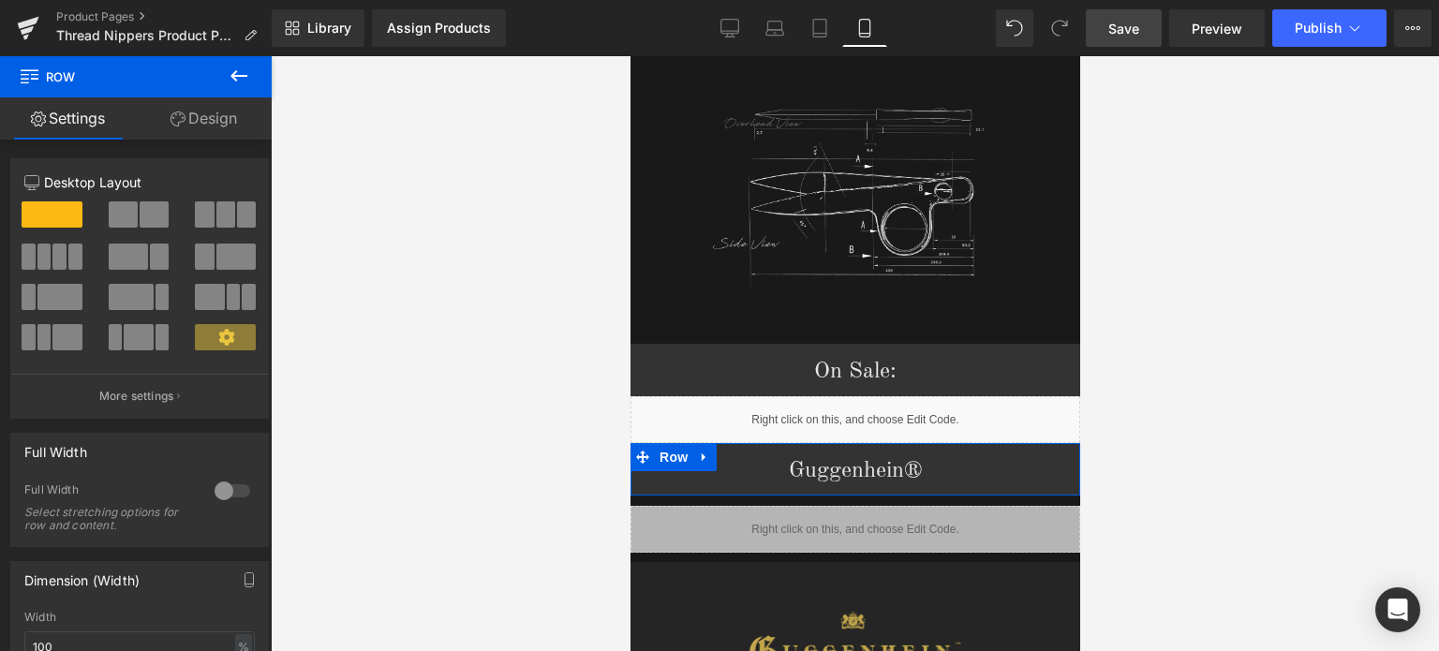
click at [1127, 30] on span "Save" at bounding box center [1124, 29] width 31 height 20
click at [1132, 29] on span "Save" at bounding box center [1124, 29] width 31 height 20
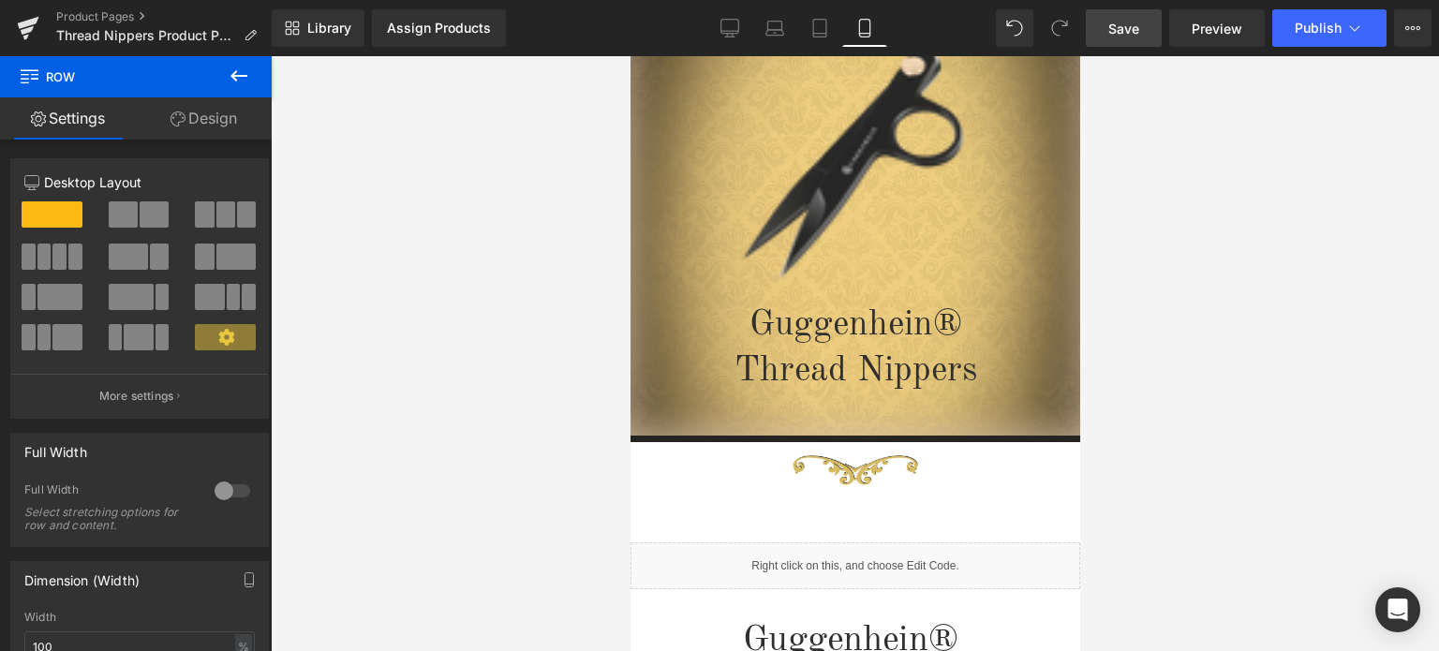
scroll to position [152, 0]
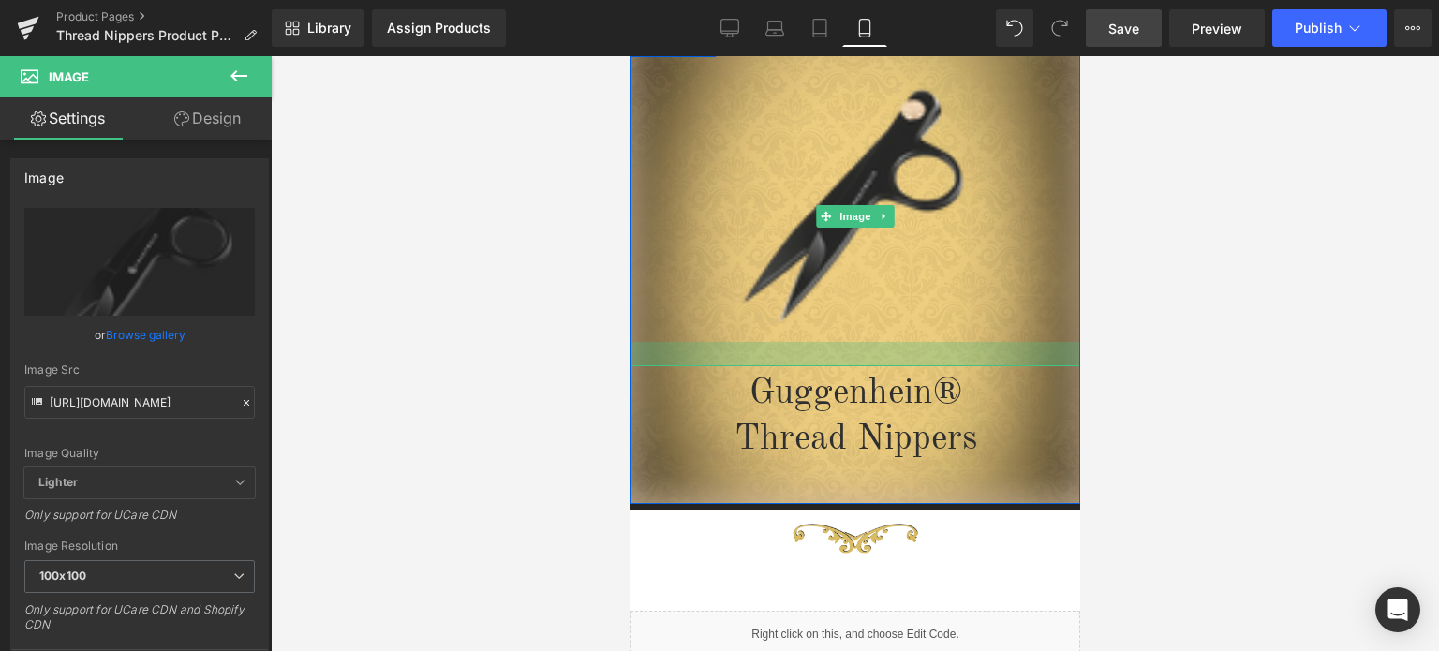
drag, startPoint x: 914, startPoint y: 336, endPoint x: 912, endPoint y: 363, distance: 26.3
click at [912, 363] on div at bounding box center [855, 354] width 450 height 24
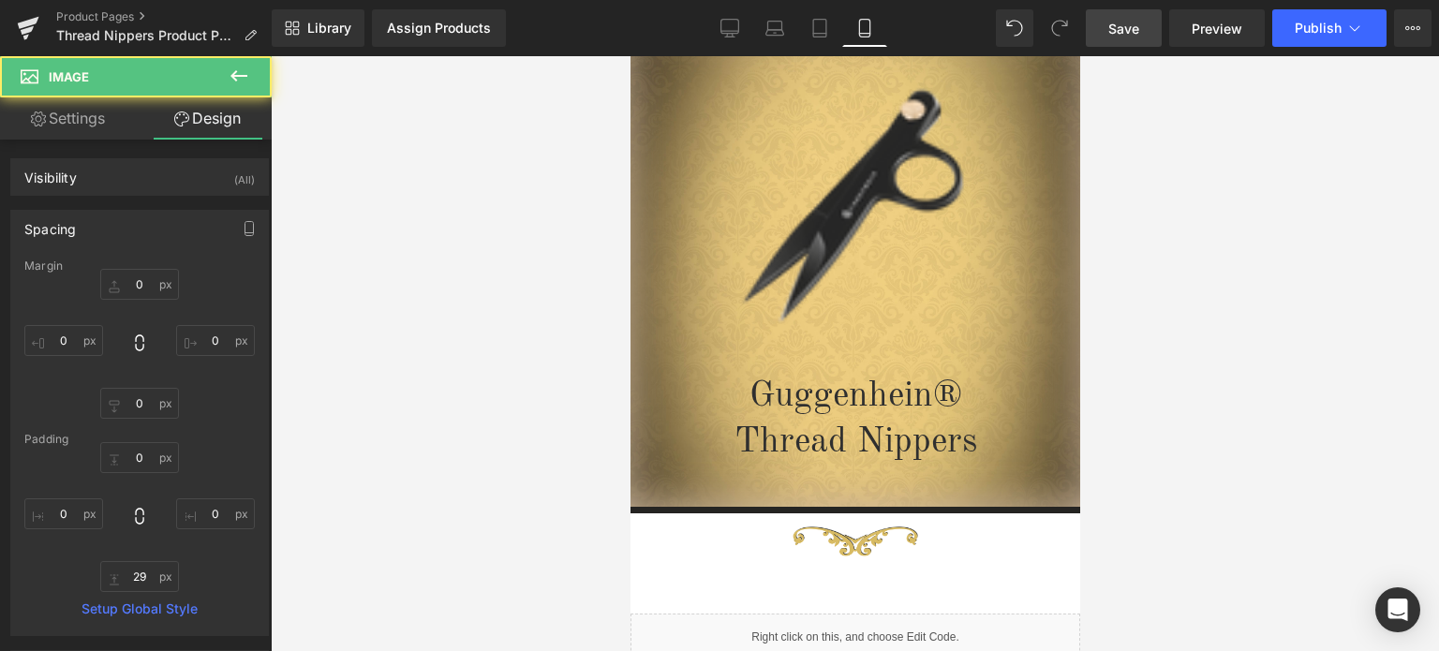
type input "0"
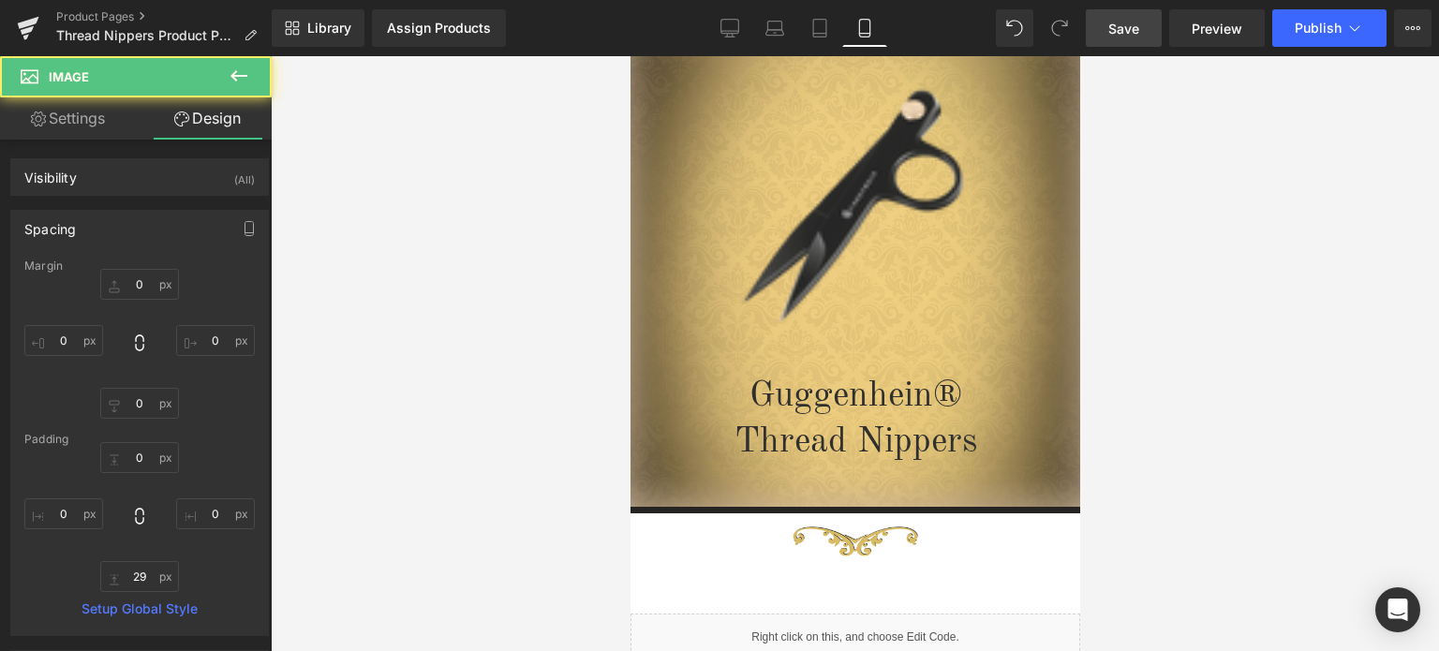
type input "0"
type input "29"
type input "0"
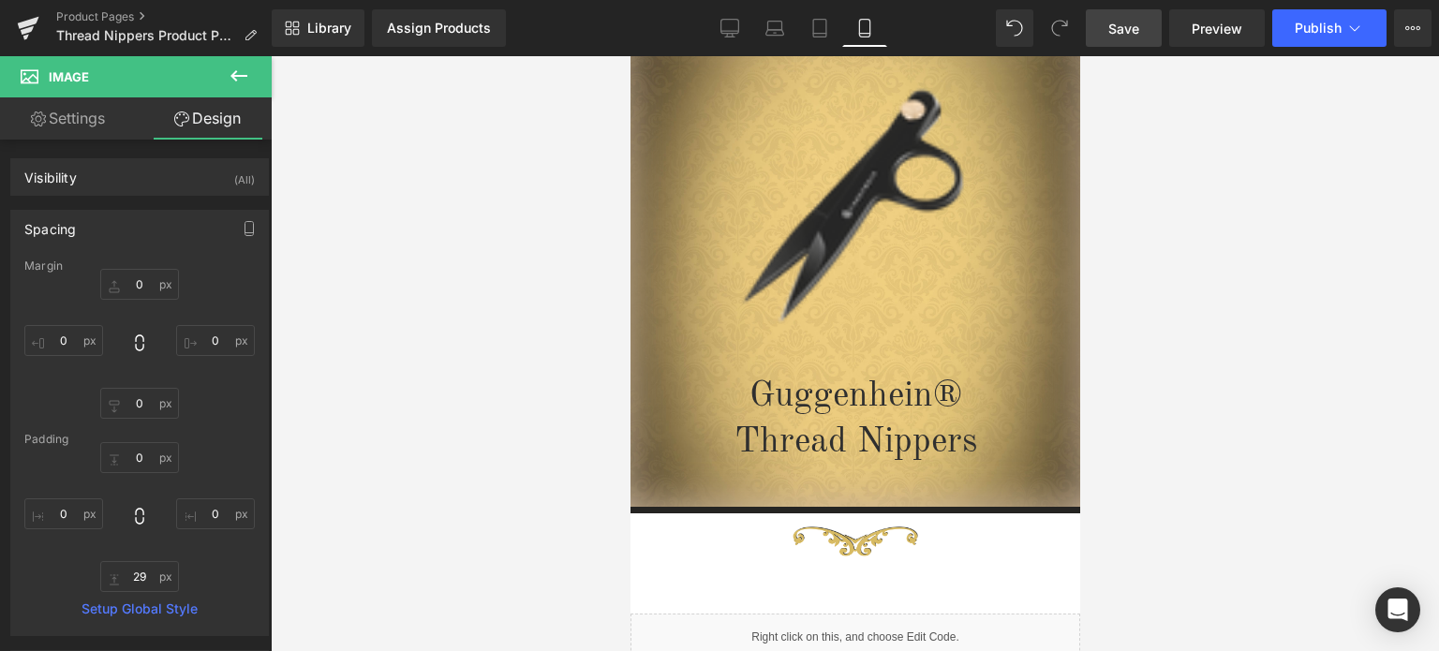
click at [1269, 318] on div at bounding box center [855, 353] width 1169 height 595
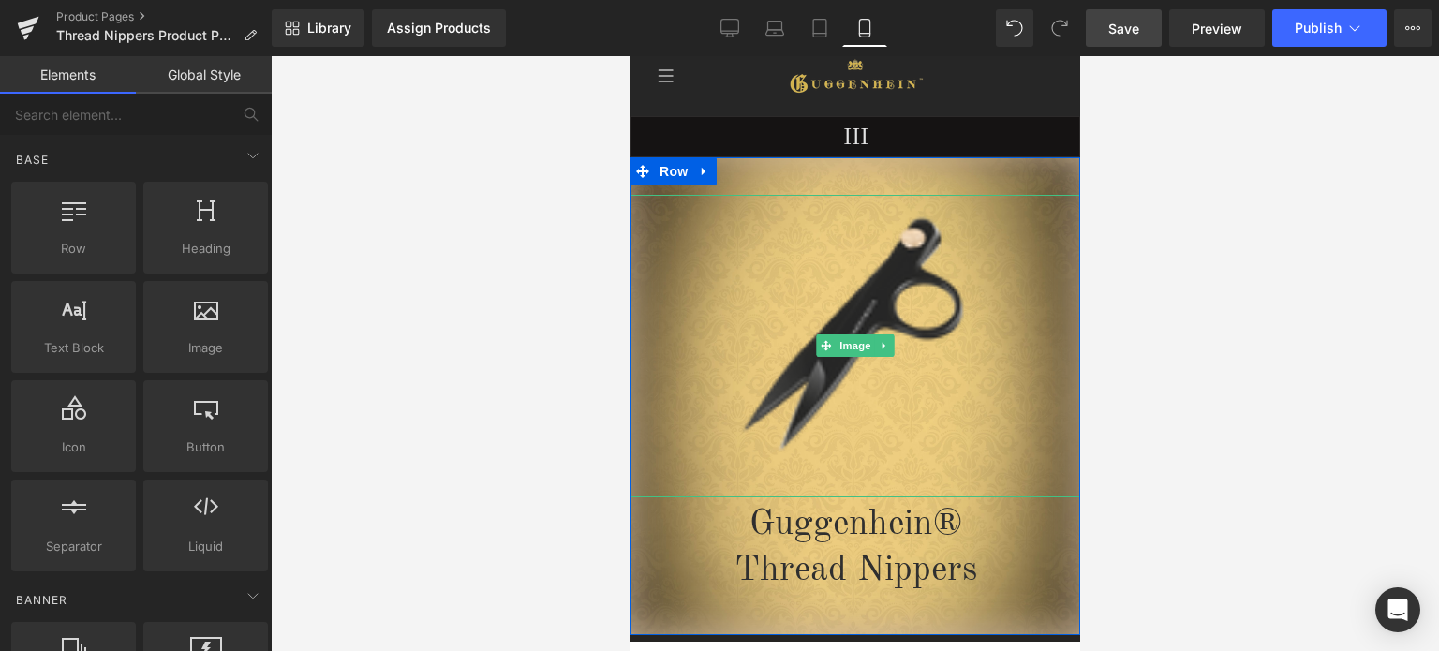
scroll to position [0, 0]
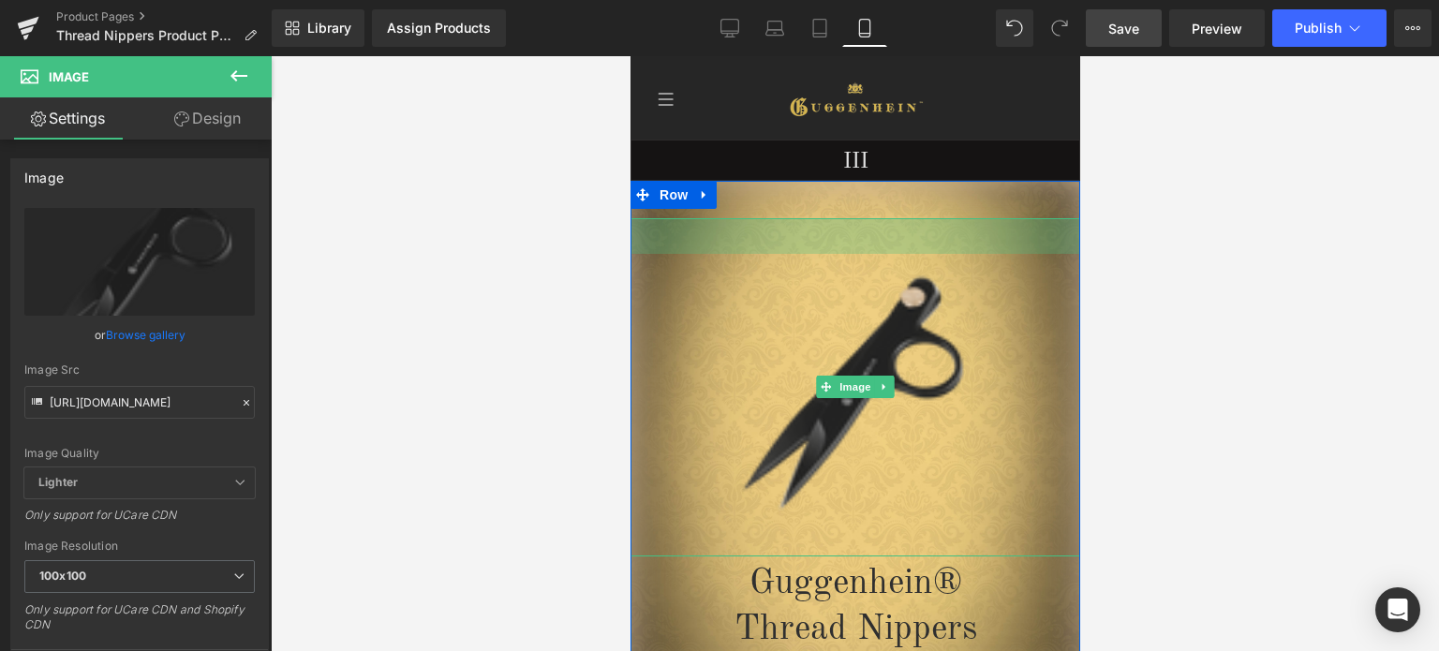
drag, startPoint x: 961, startPoint y: 220, endPoint x: 957, endPoint y: 256, distance: 35.8
click at [957, 256] on div "Image 38px" at bounding box center [855, 387] width 450 height 338
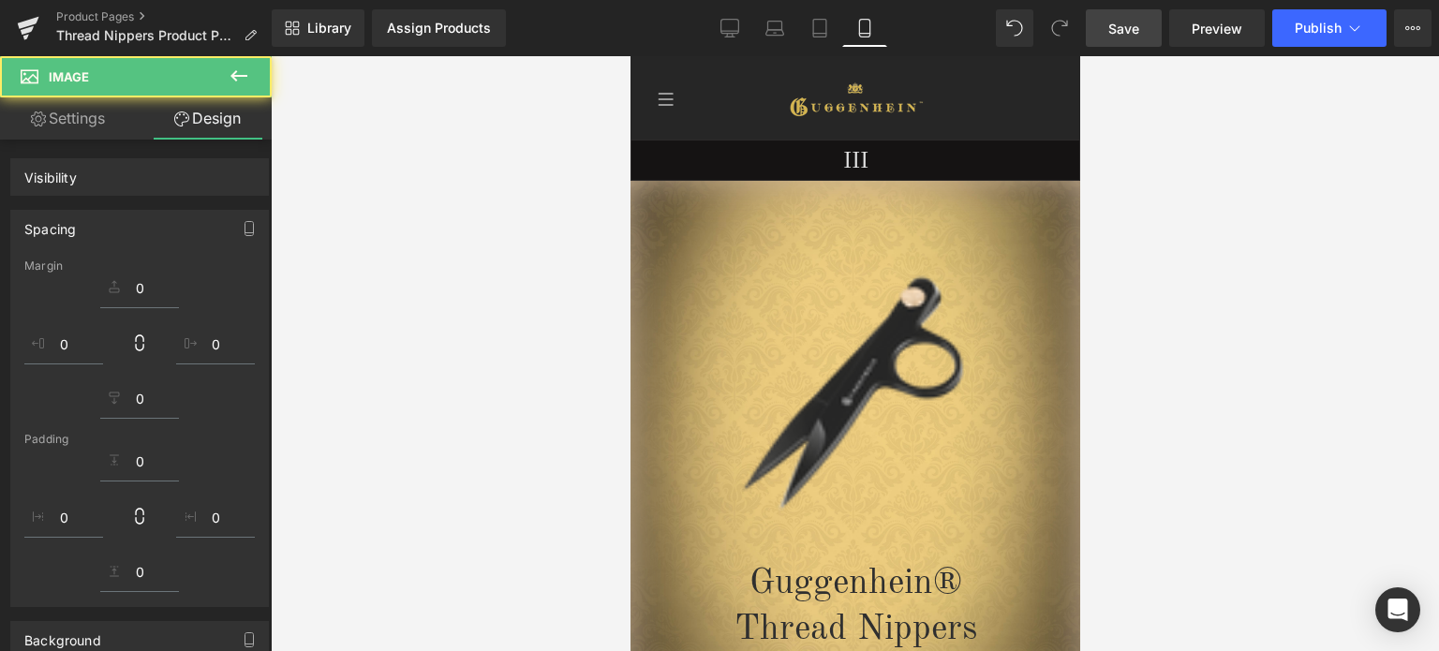
click at [1258, 322] on div at bounding box center [855, 353] width 1169 height 595
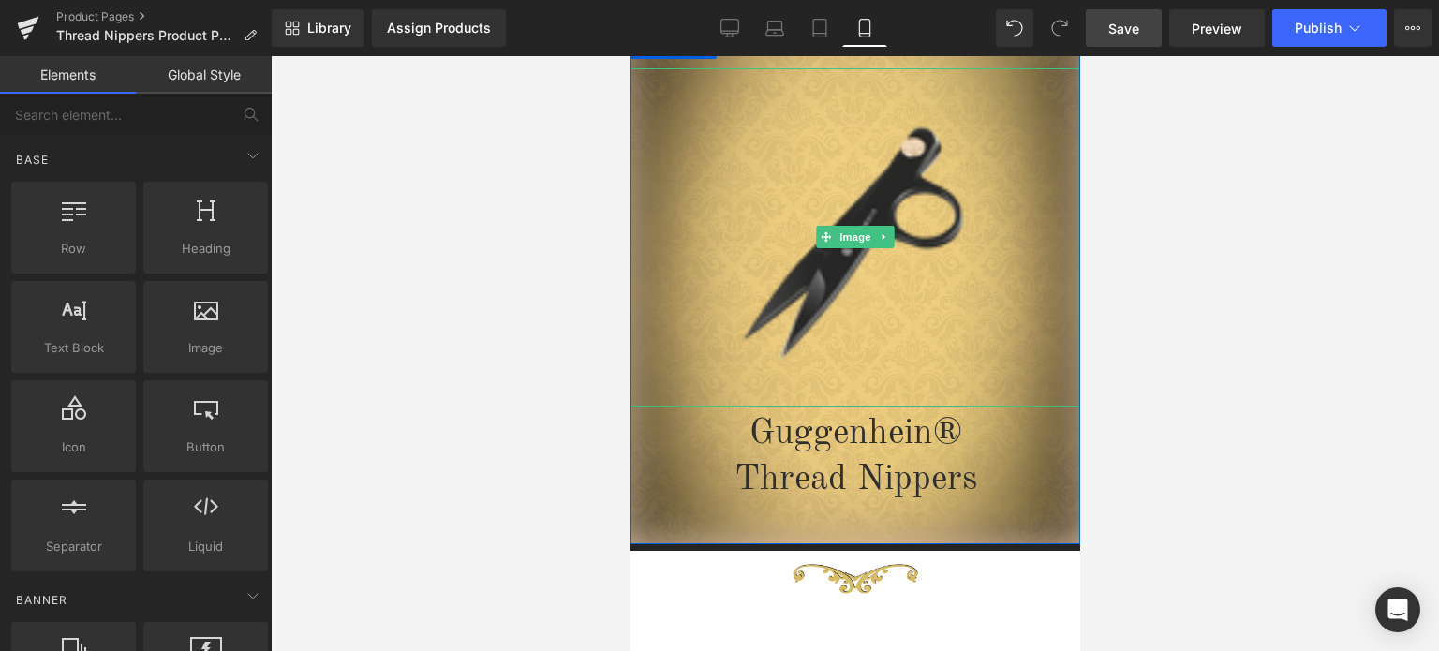
scroll to position [187, 0]
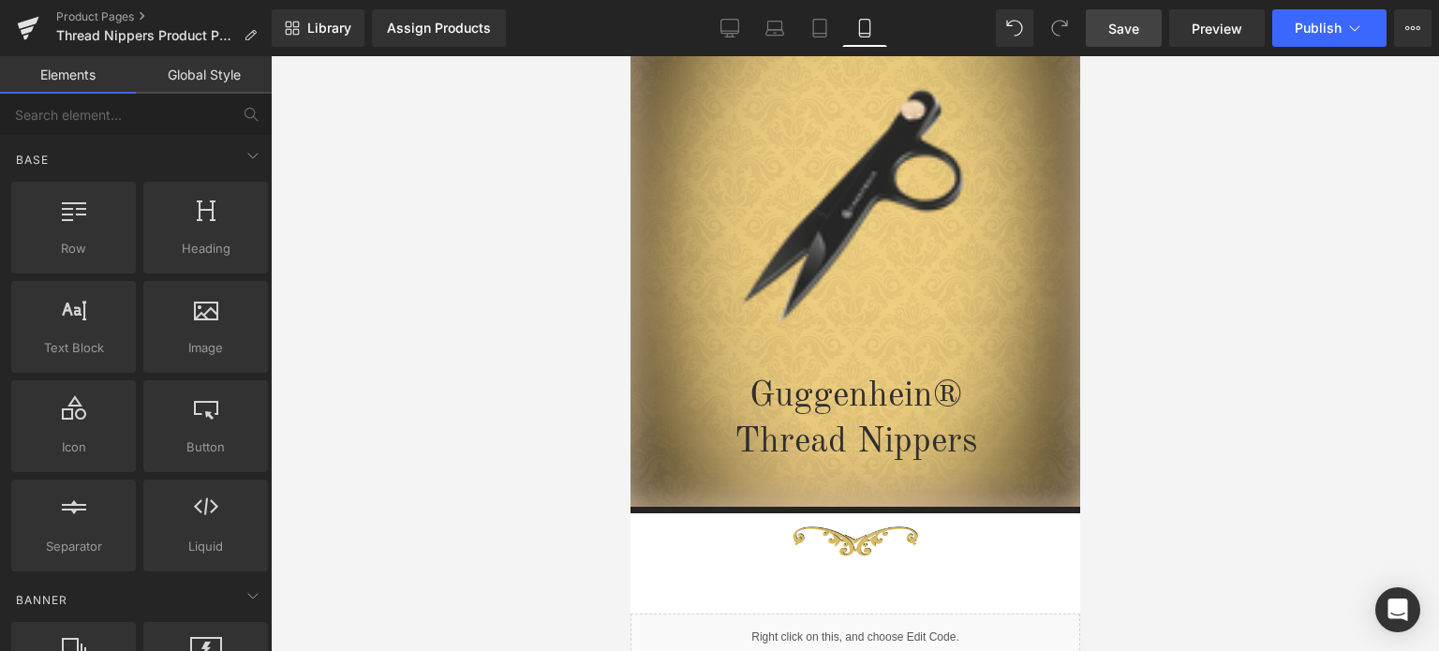
click at [1136, 25] on span "Save" at bounding box center [1124, 29] width 31 height 20
click at [1138, 25] on span "Save" at bounding box center [1124, 29] width 31 height 20
click at [1125, 24] on span "Save" at bounding box center [1124, 29] width 31 height 20
click at [1126, 20] on span "Save" at bounding box center [1124, 29] width 31 height 20
click at [1140, 32] on span "Save" at bounding box center [1124, 29] width 31 height 20
